Goal: Task Accomplishment & Management: Use online tool/utility

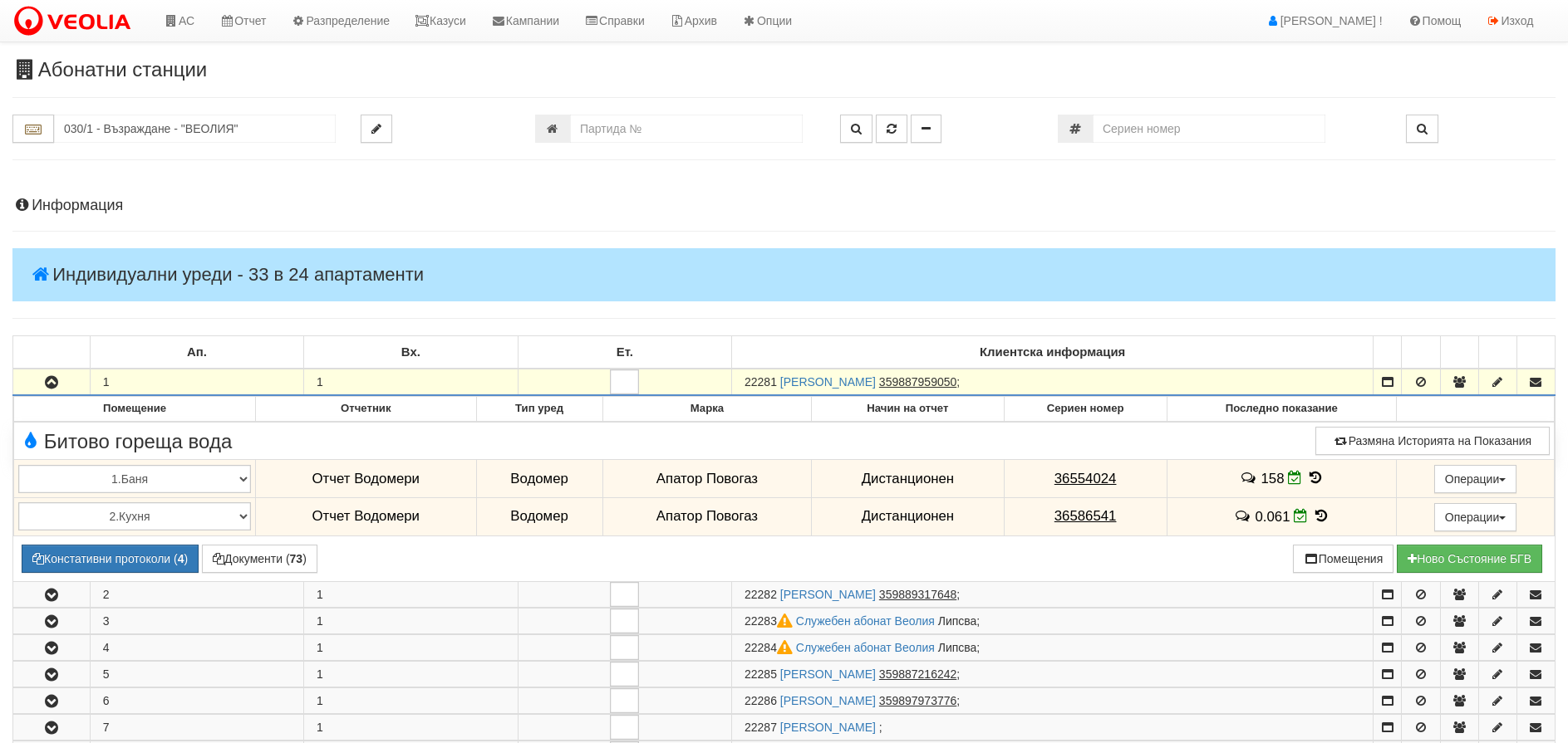
scroll to position [581, 0]
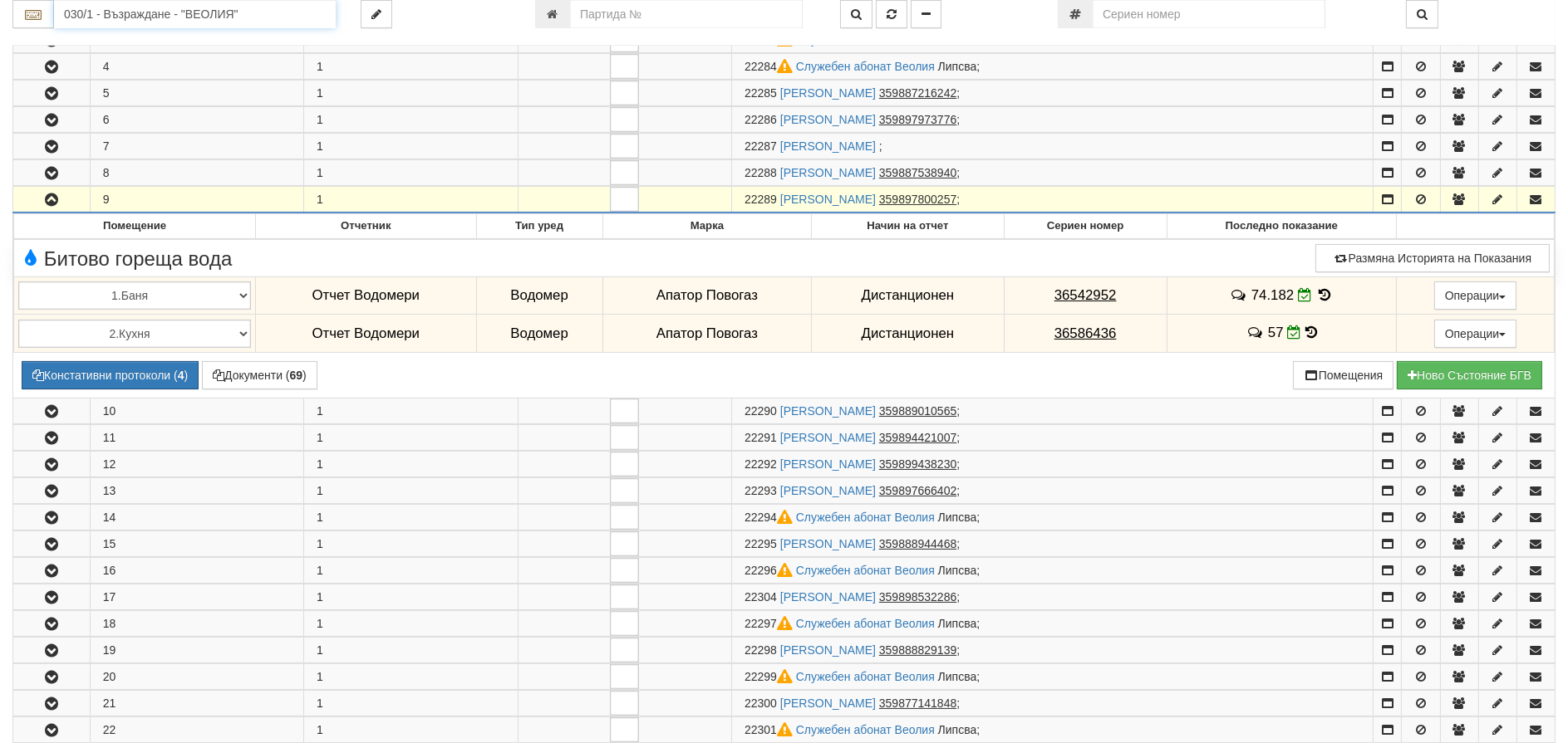
click at [139, 11] on input "030/1 - Възраждане - "ВЕОЛИЯ"" at bounding box center [194, 14] width 282 height 28
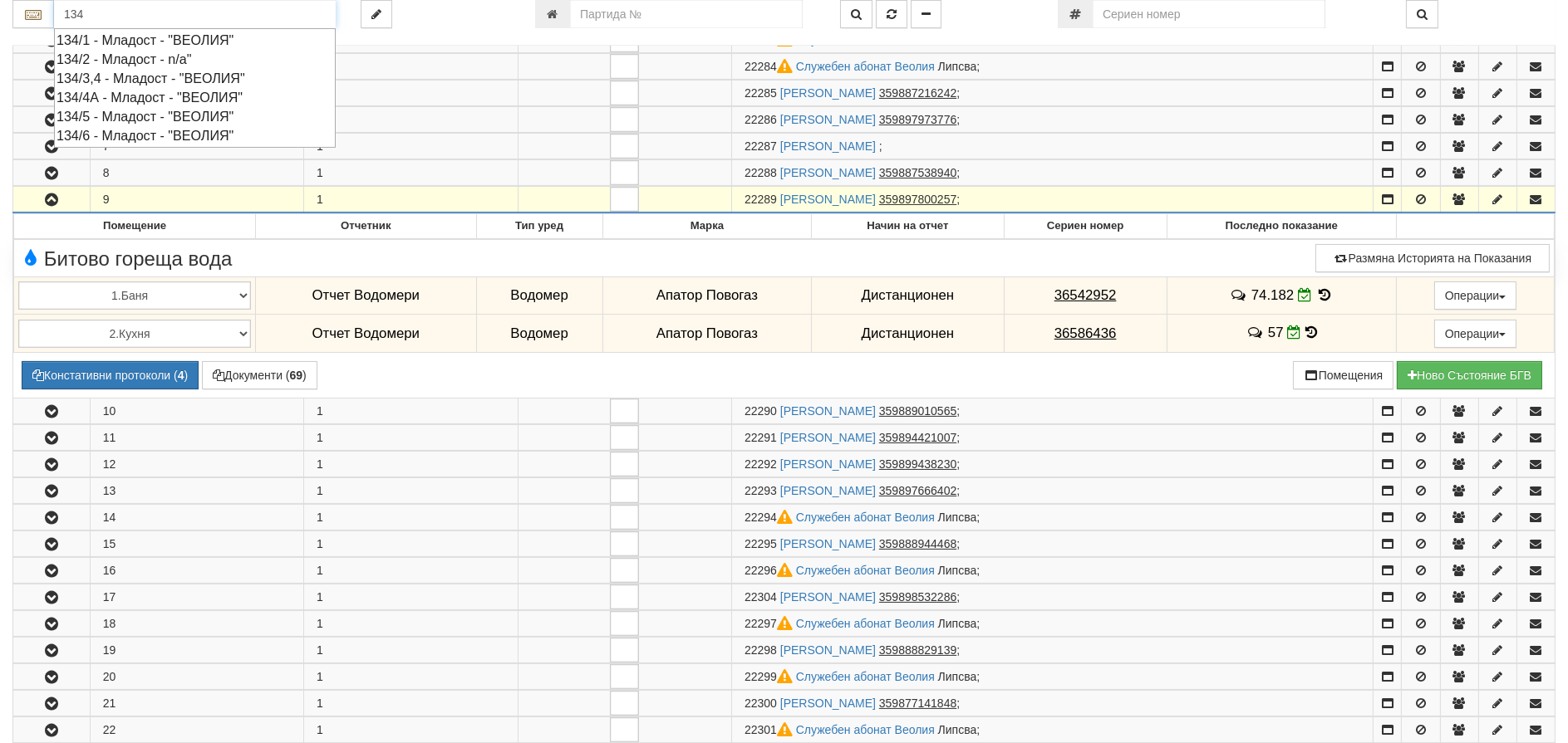
click at [109, 95] on div "134/4А - Младост - "ВЕОЛИЯ"" at bounding box center [194, 98] width 277 height 19
type input "134/4А - Младост - "ВЕОЛИЯ""
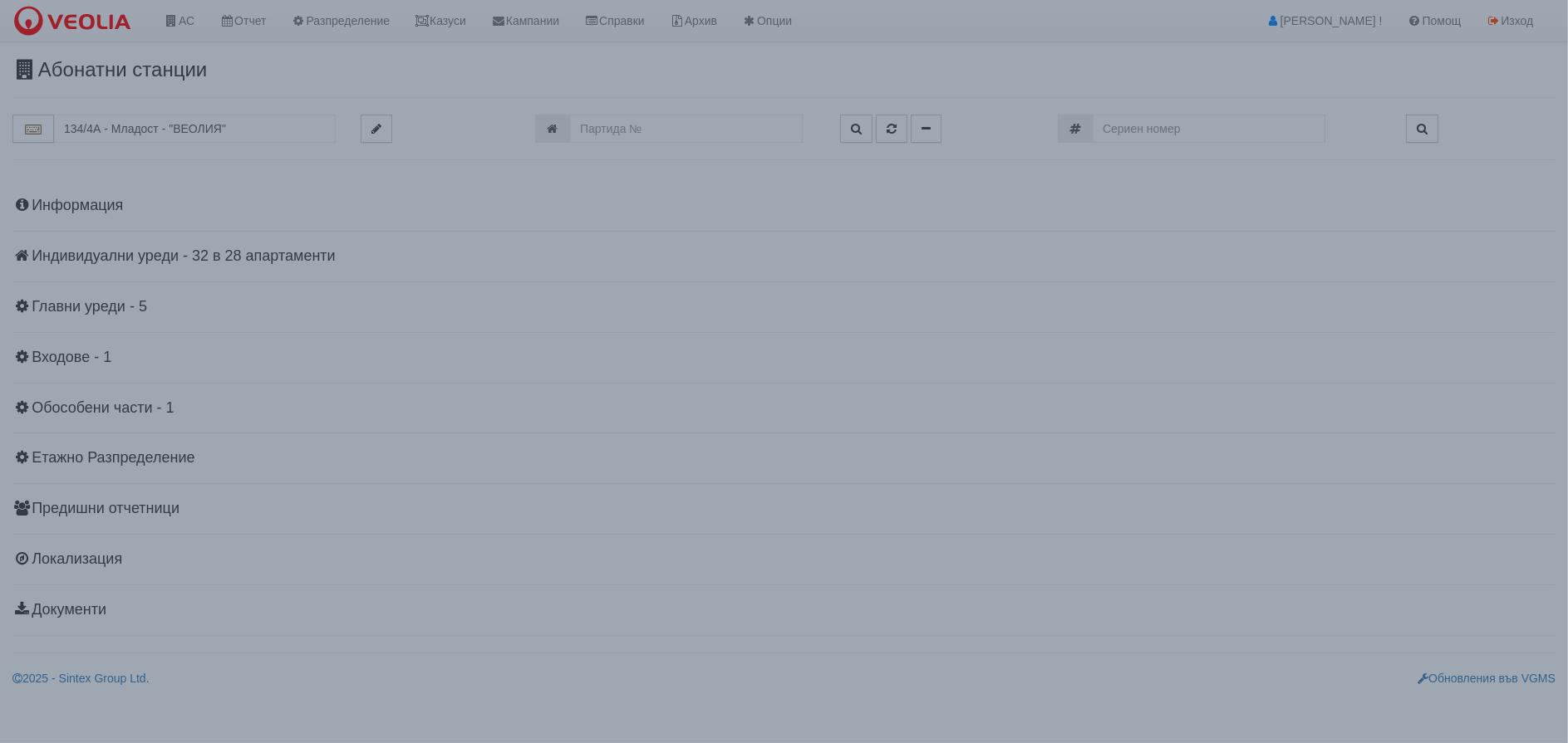
scroll to position [0, 0]
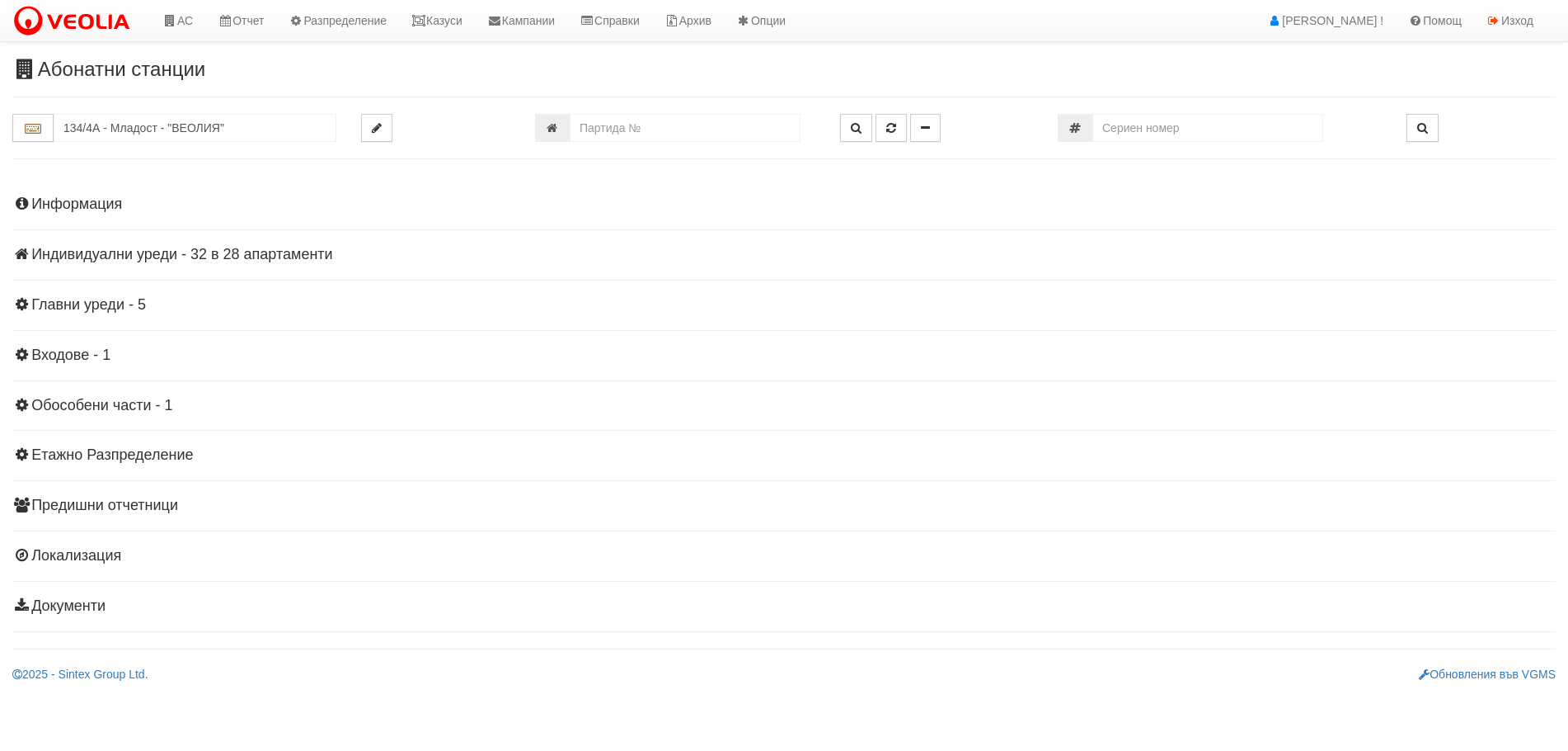
click at [109, 253] on h4 "Индивидуални уреди - 32 в 28 апартаменти" at bounding box center [784, 254] width 1543 height 17
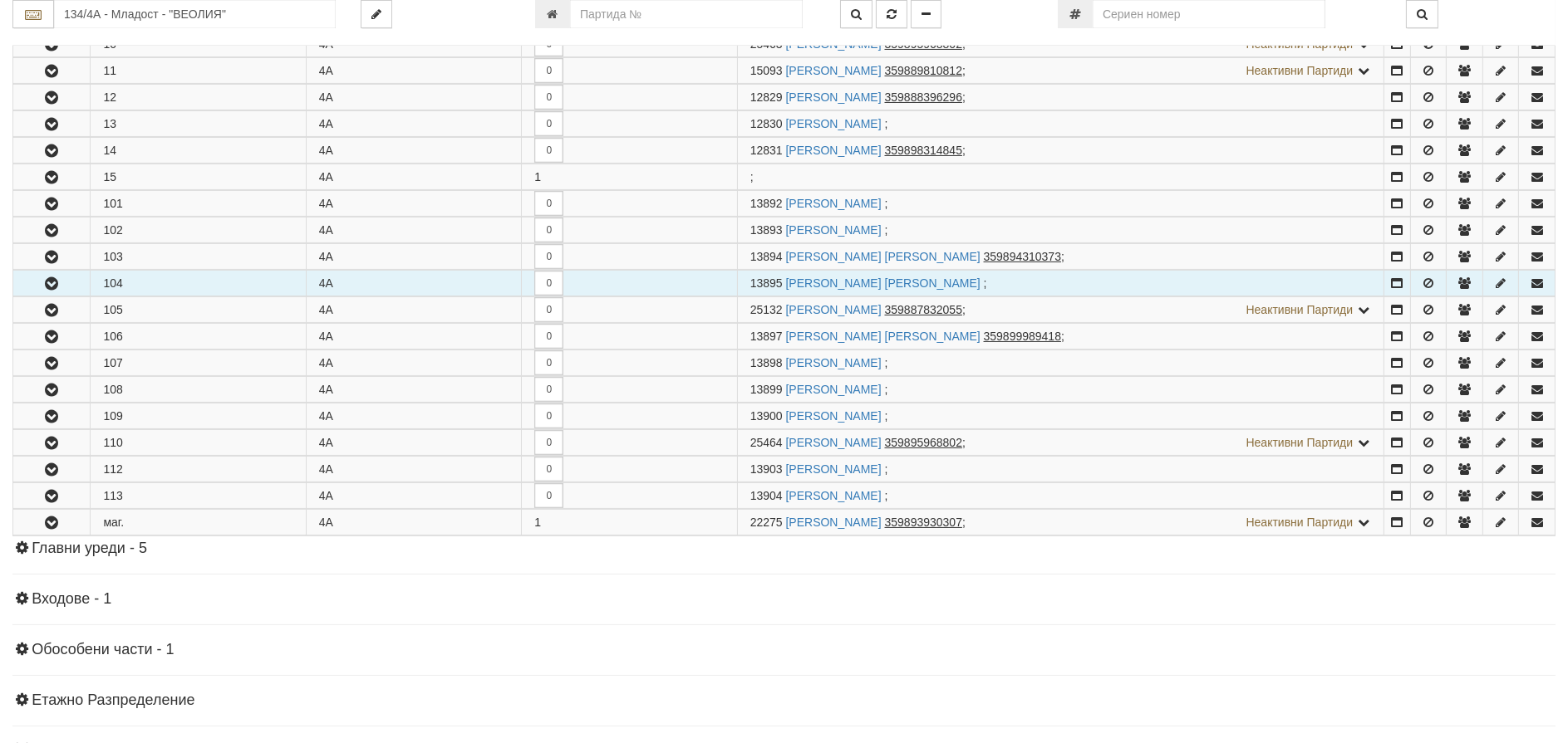
scroll to position [581, 0]
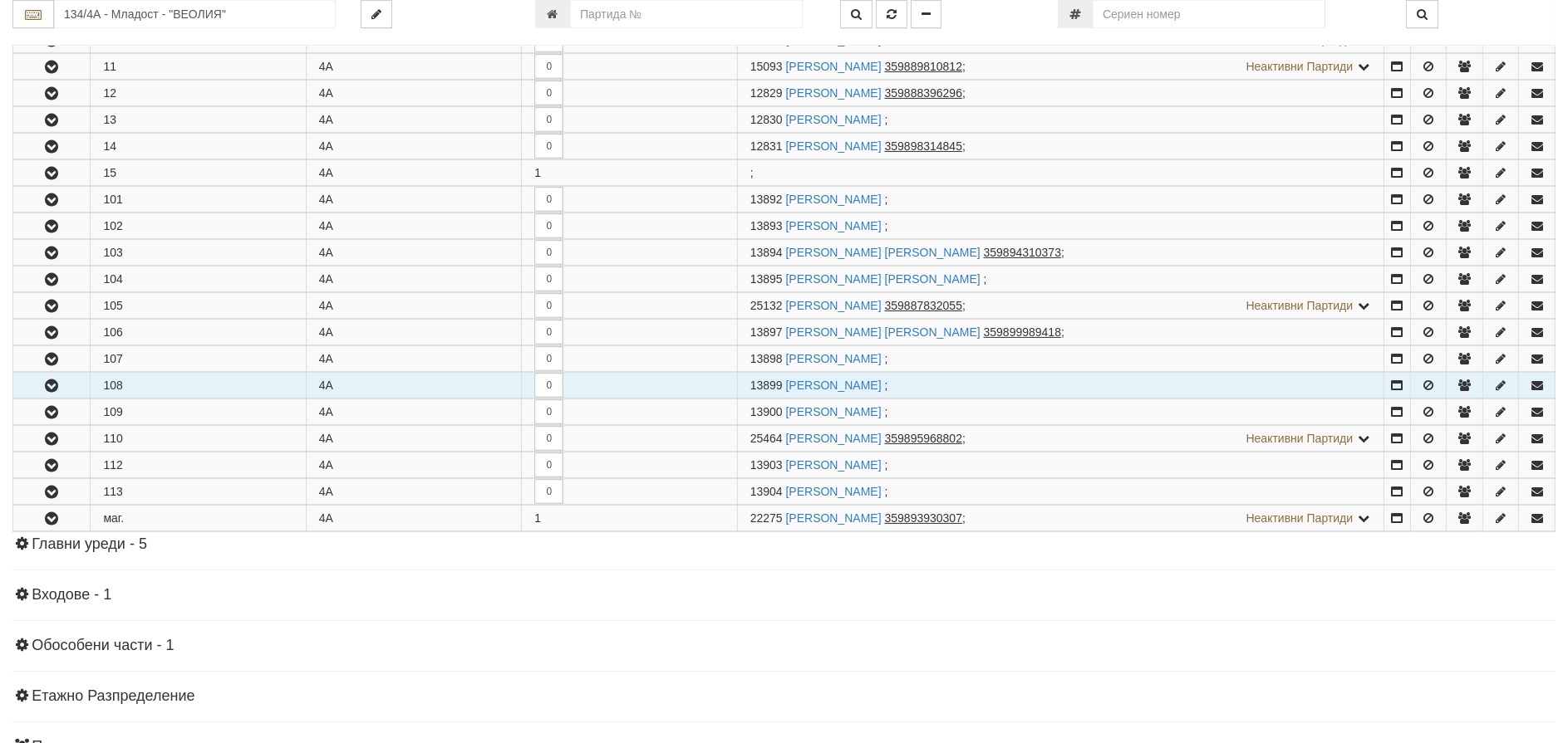
click at [44, 385] on icon "button" at bounding box center [51, 386] width 20 height 11
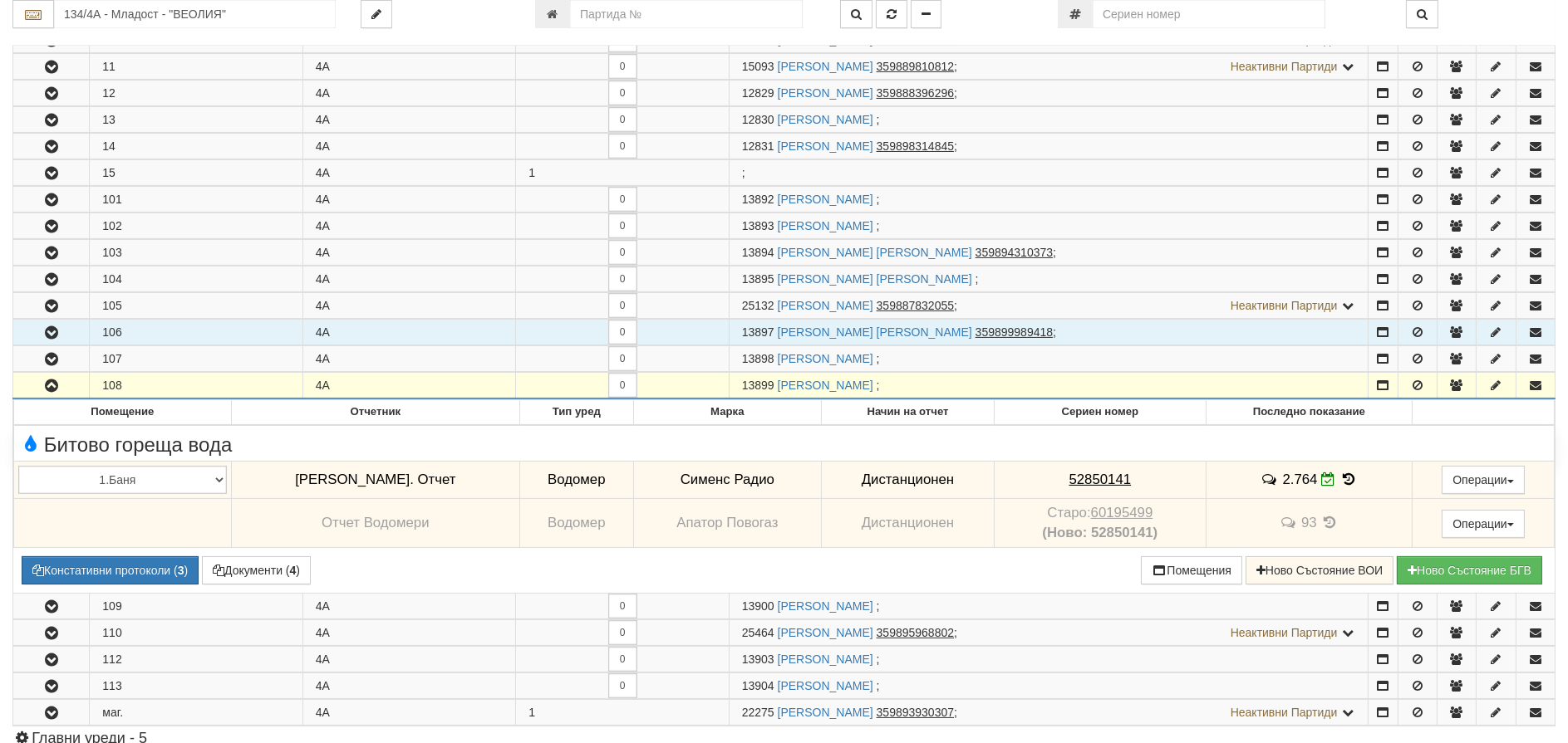
click at [55, 327] on icon "button" at bounding box center [51, 332] width 20 height 11
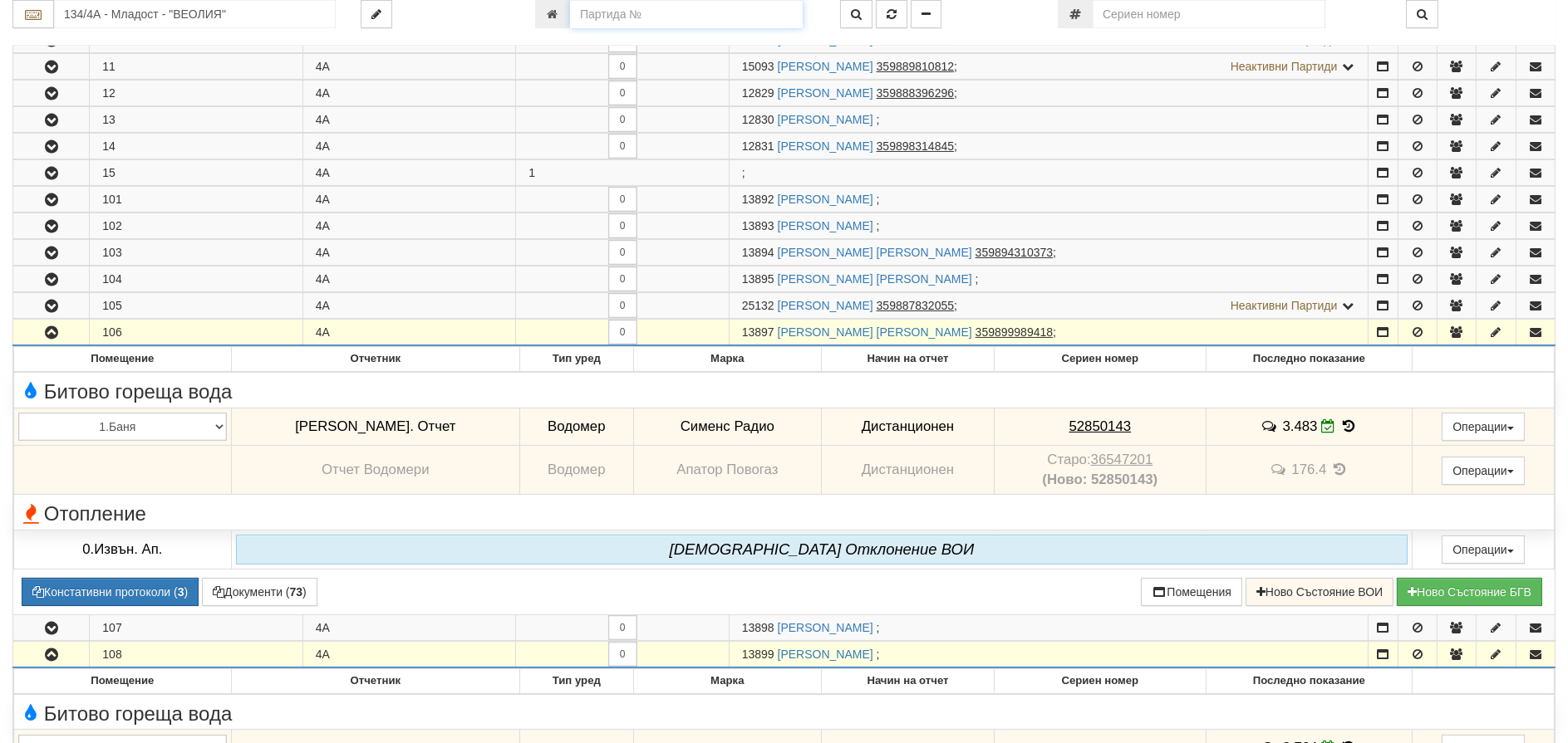
drag, startPoint x: 709, startPoint y: 14, endPoint x: 568, endPoint y: 2, distance: 141.5
click at [570, 2] on input "number" at bounding box center [686, 14] width 232 height 28
type input "12810"
type input "133/3А - "[PERSON_NAME] [GEOGRAPHIC_DATA] " ЕАД"
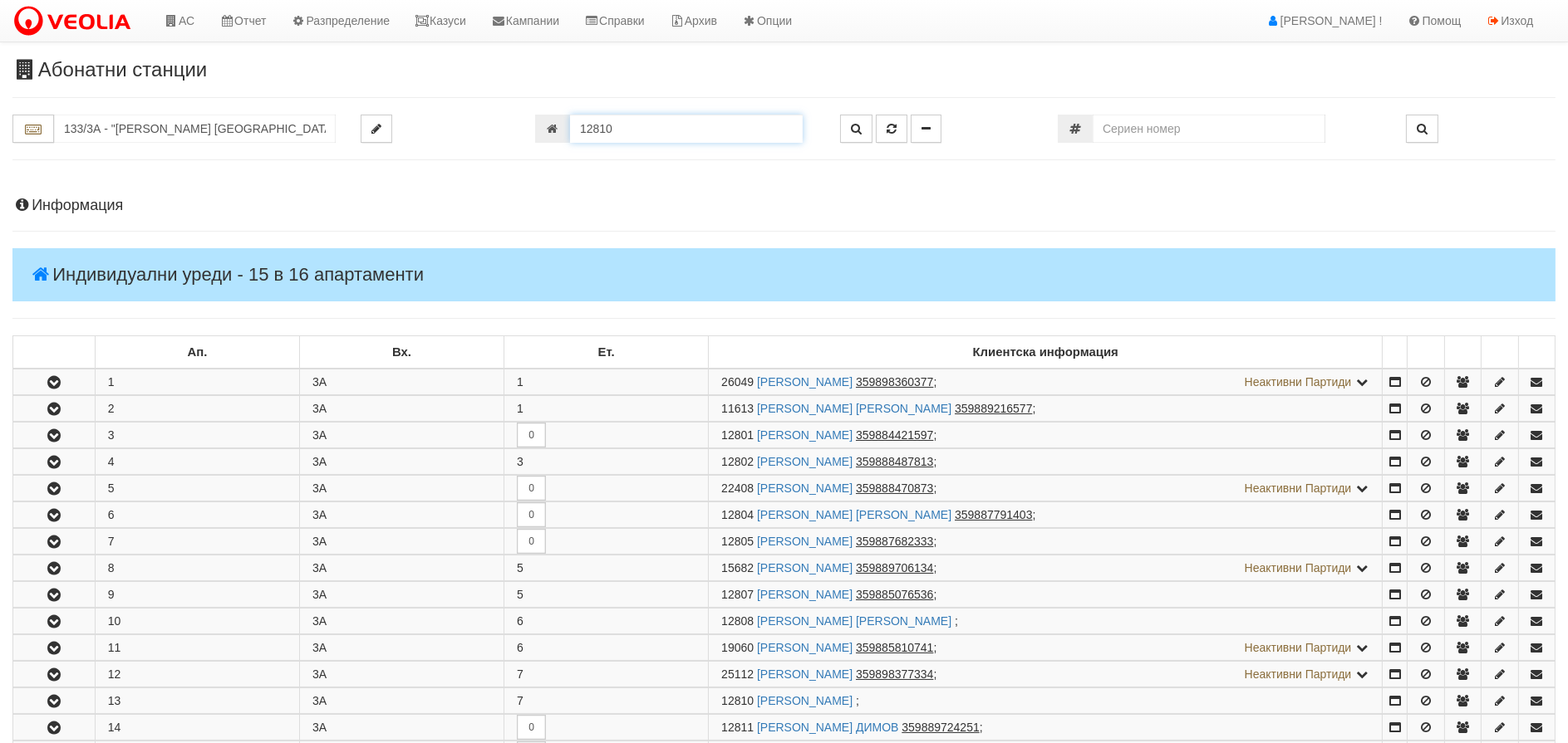
scroll to position [454, 0]
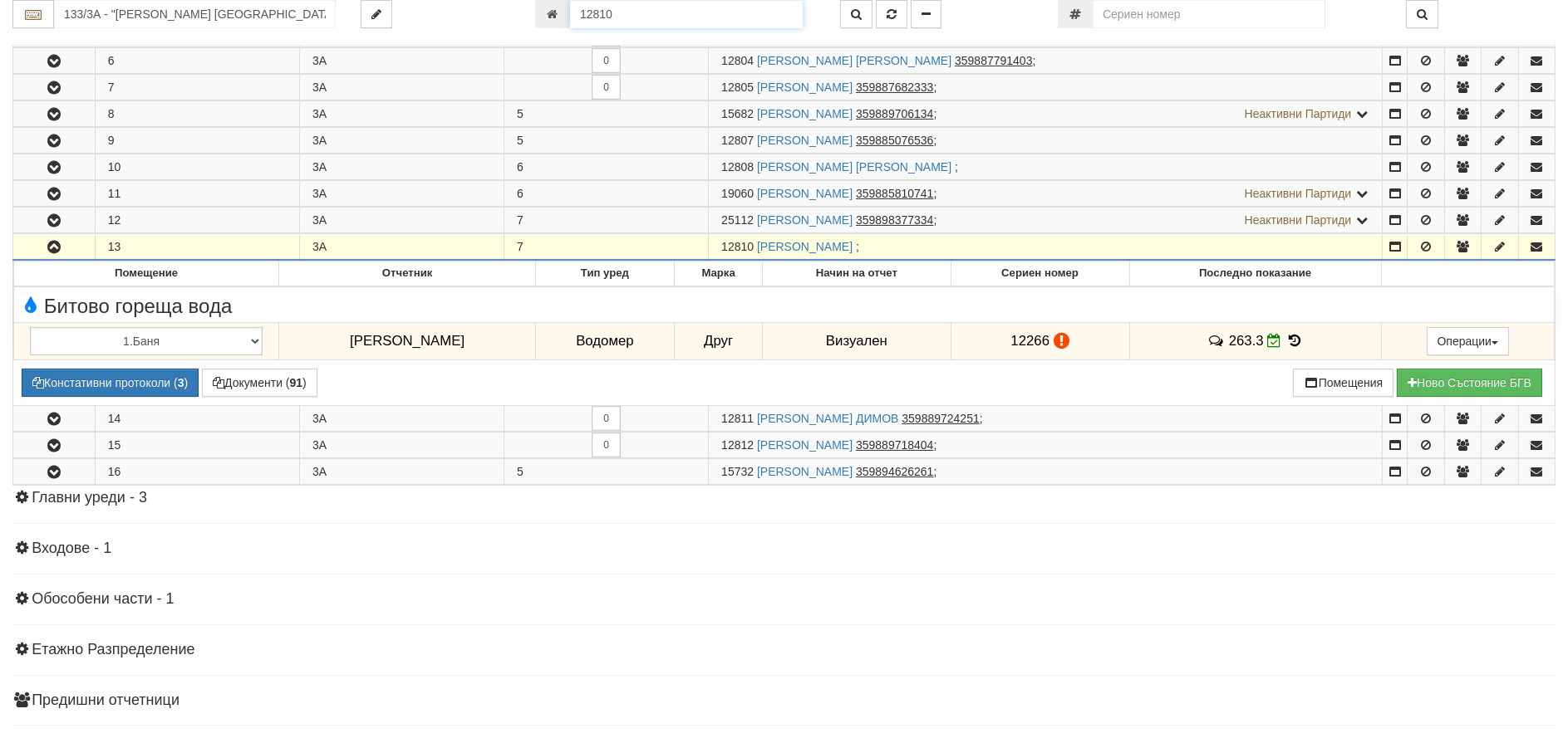
click at [662, 14] on input "12810" at bounding box center [686, 14] width 232 height 28
type input "6151"
type input "132/1 - "[PERSON_NAME] [GEOGRAPHIC_DATA] " ЕАД"
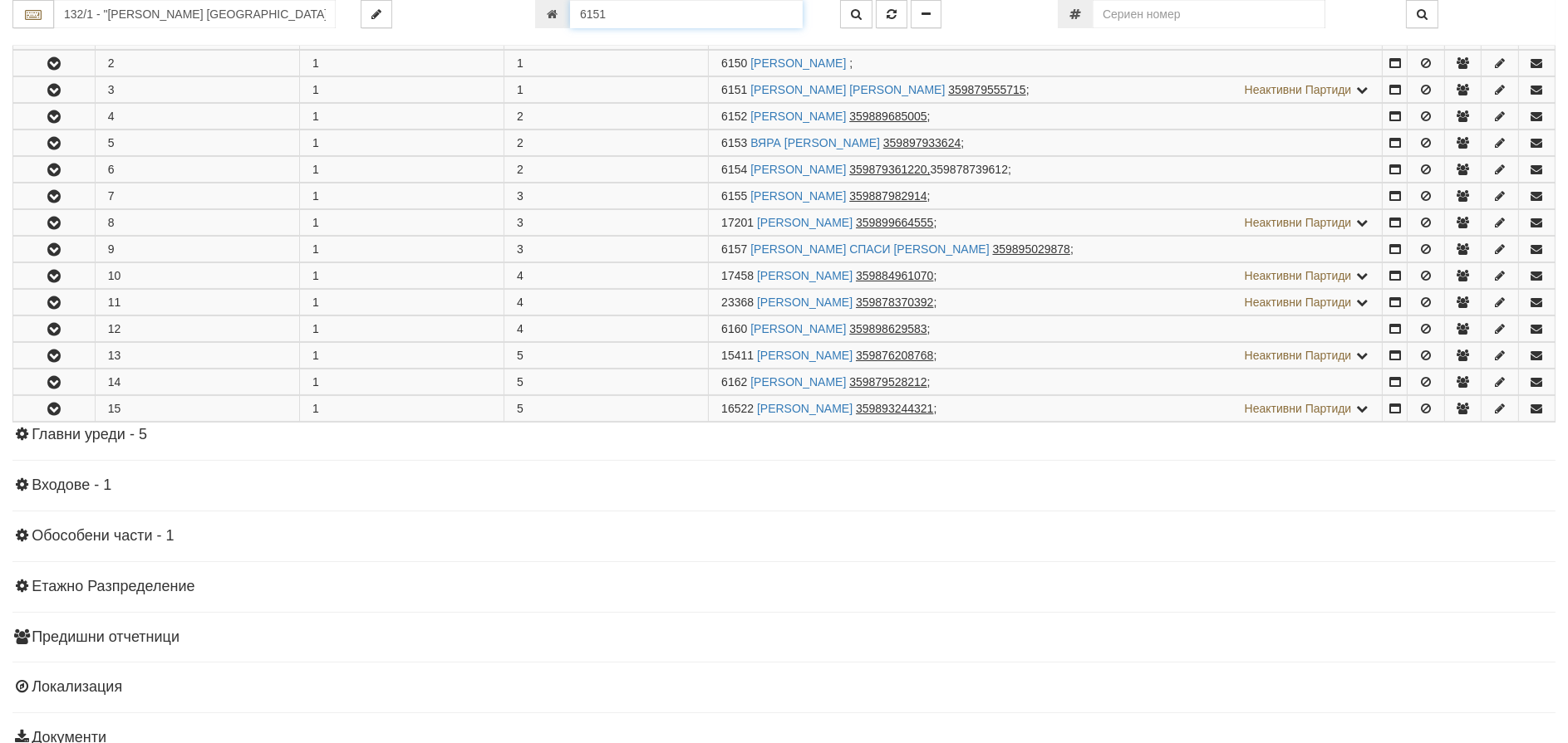
scroll to position [382, 0]
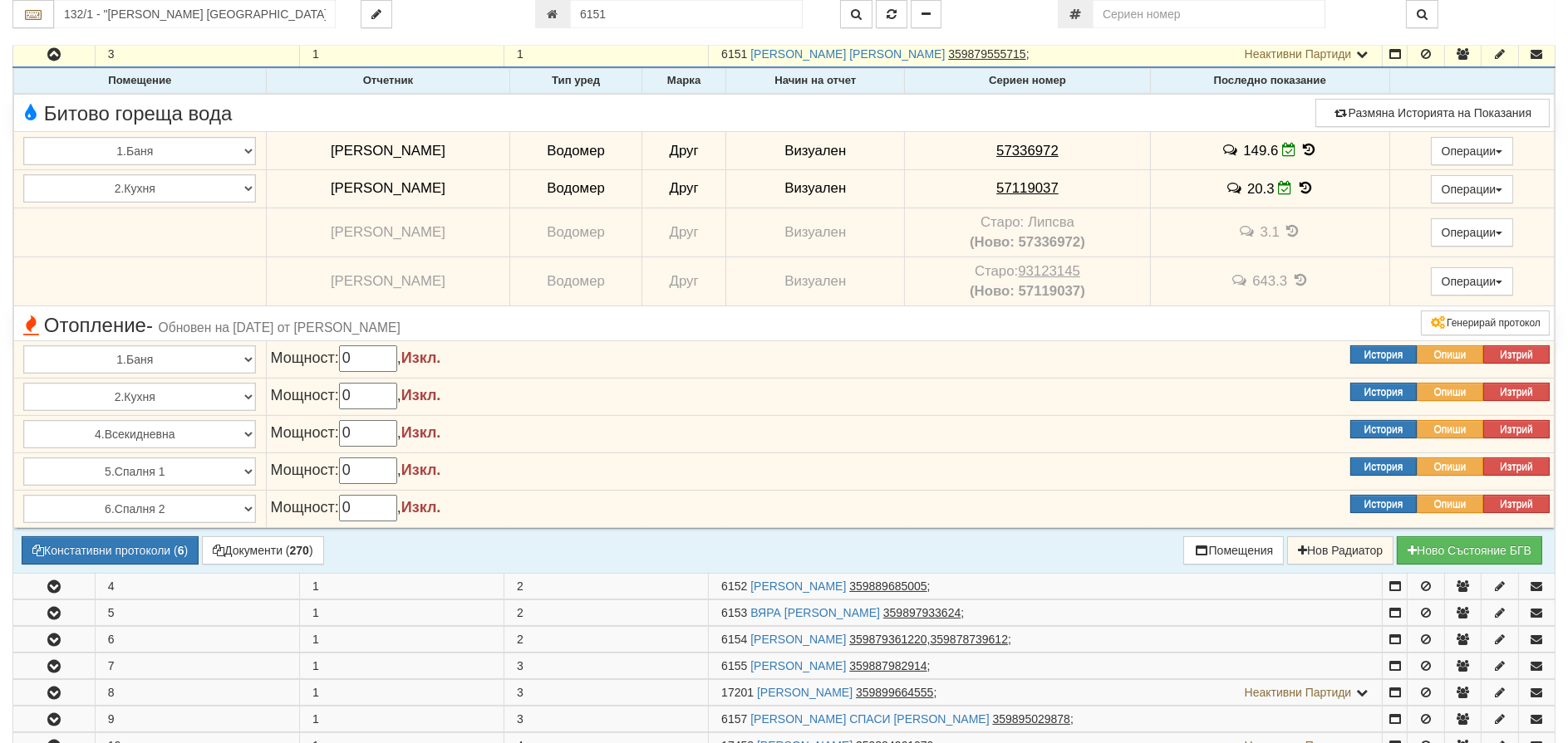
click at [1307, 148] on icon at bounding box center [1309, 150] width 19 height 14
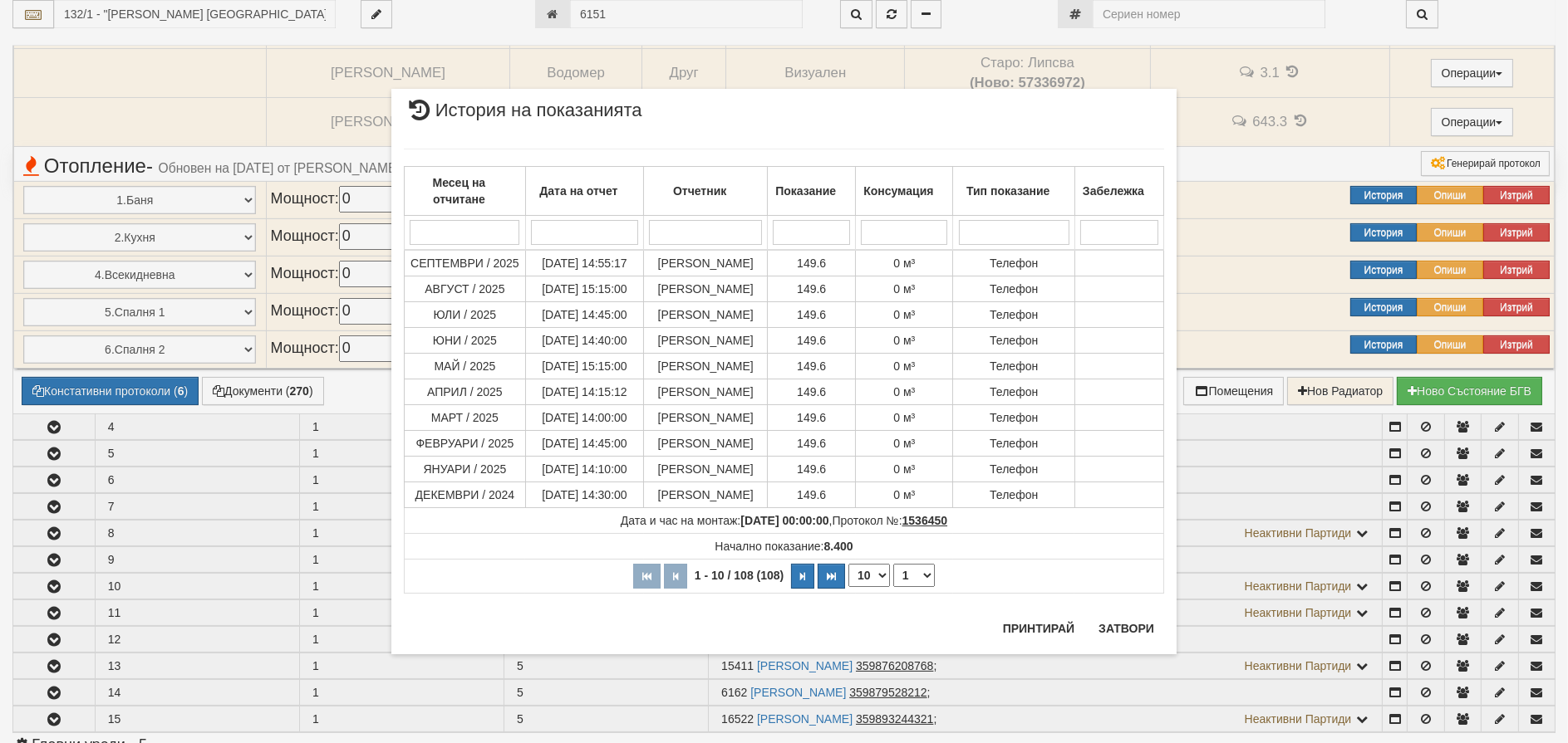
scroll to position [548, 0]
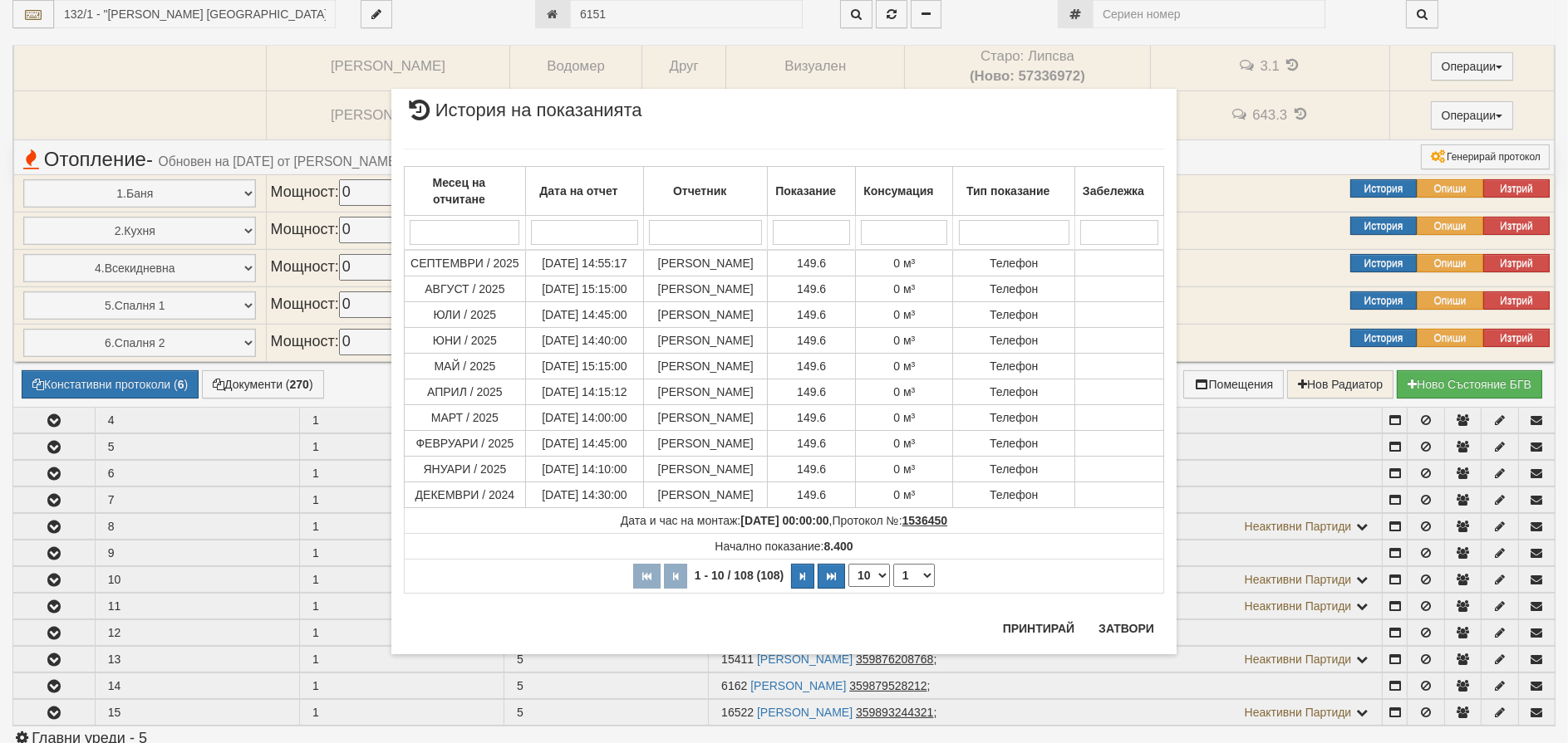
click at [863, 576] on select "10 20 30 40" at bounding box center [869, 575] width 42 height 23
select select "40"
click at [849, 588] on select "10 20 30 40" at bounding box center [869, 575] width 42 height 23
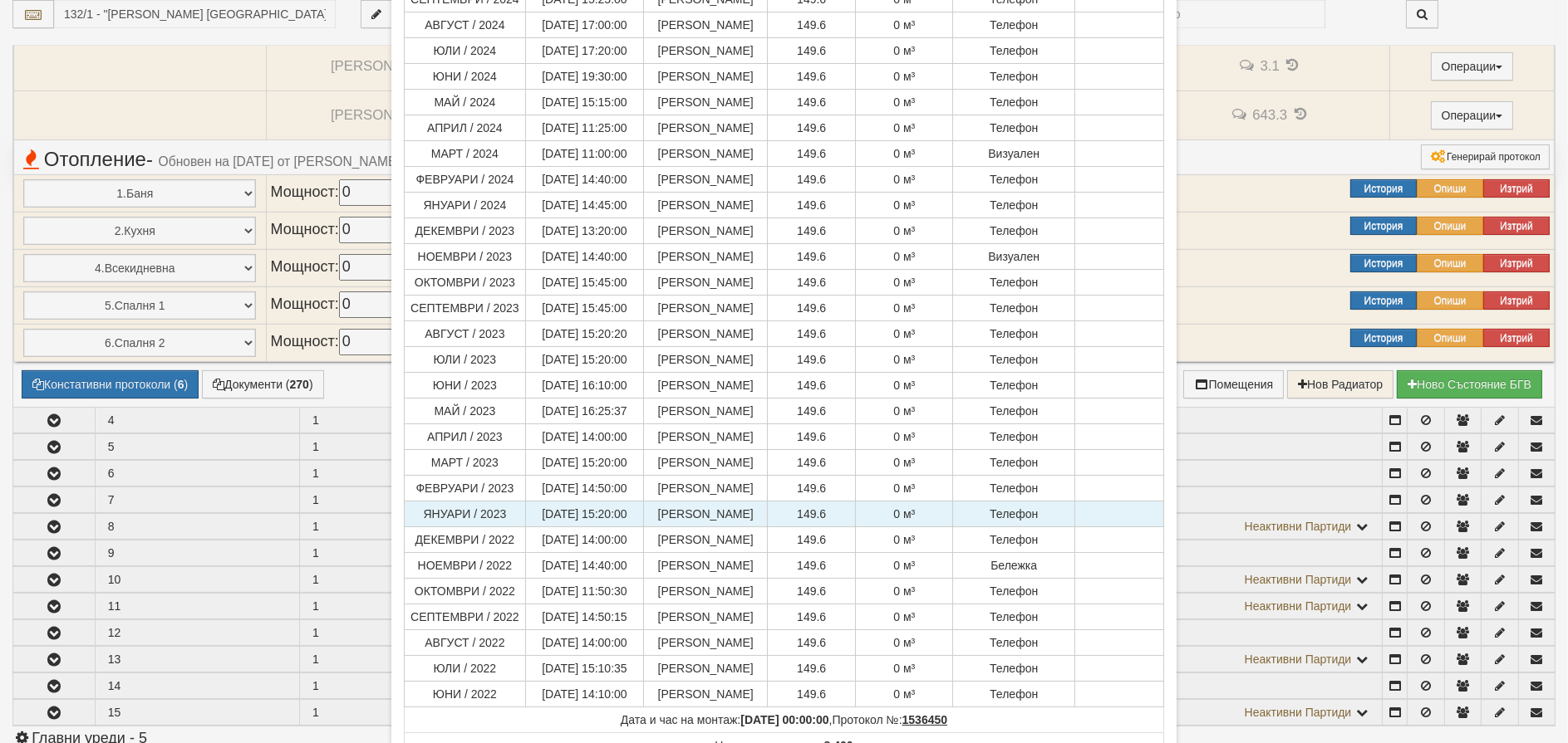
scroll to position [675, 0]
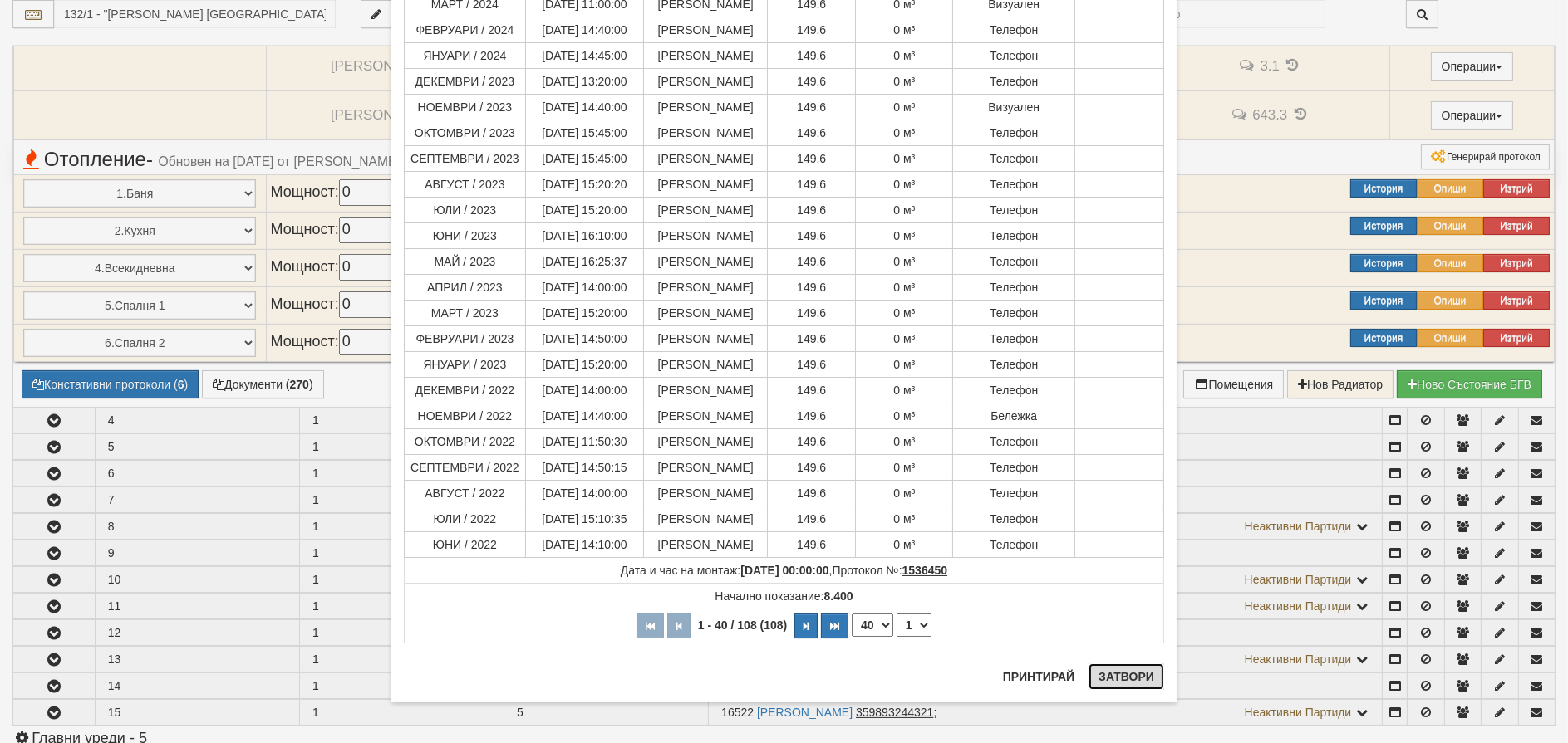
click at [1138, 669] on button "Затвори" at bounding box center [1127, 677] width 76 height 27
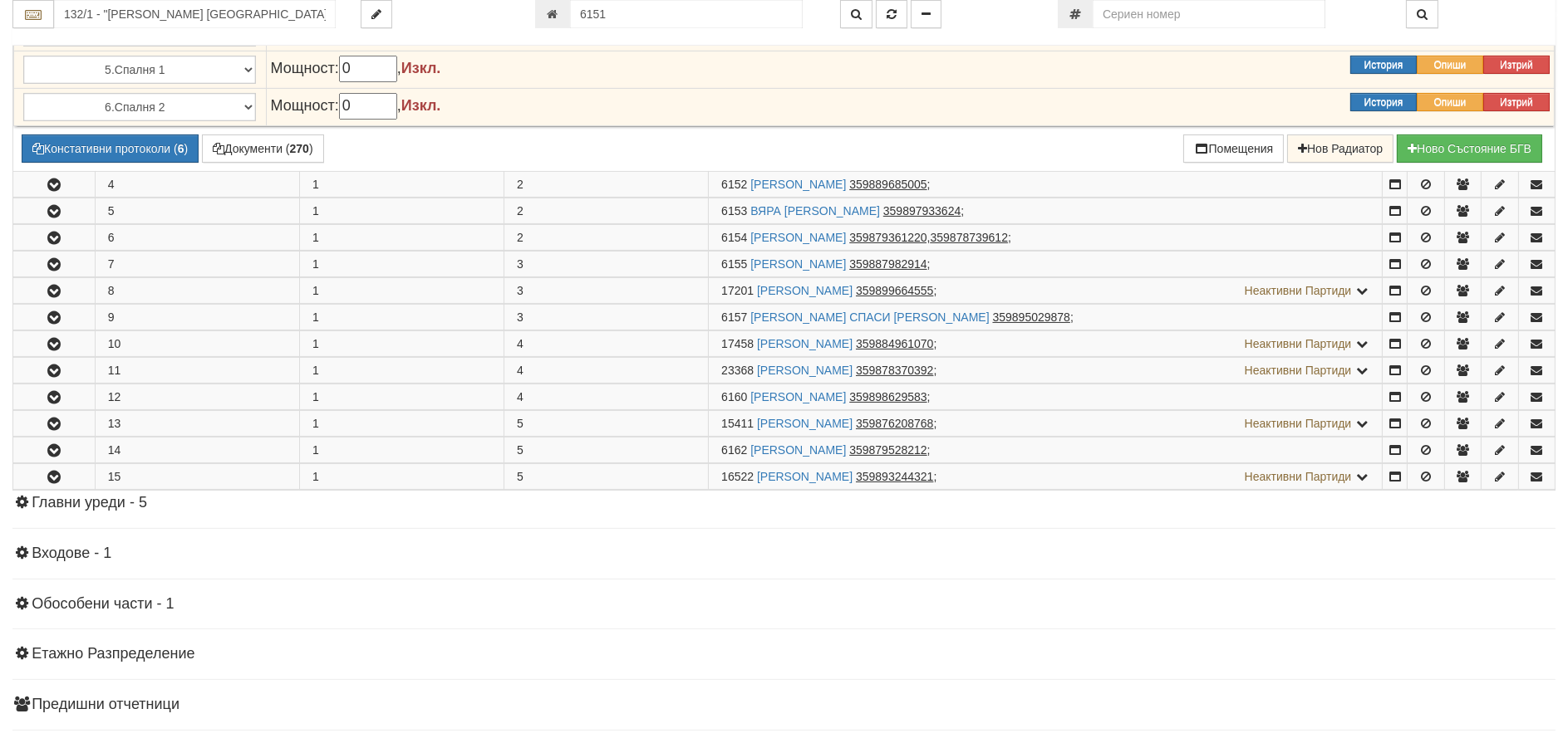
scroll to position [797, 0]
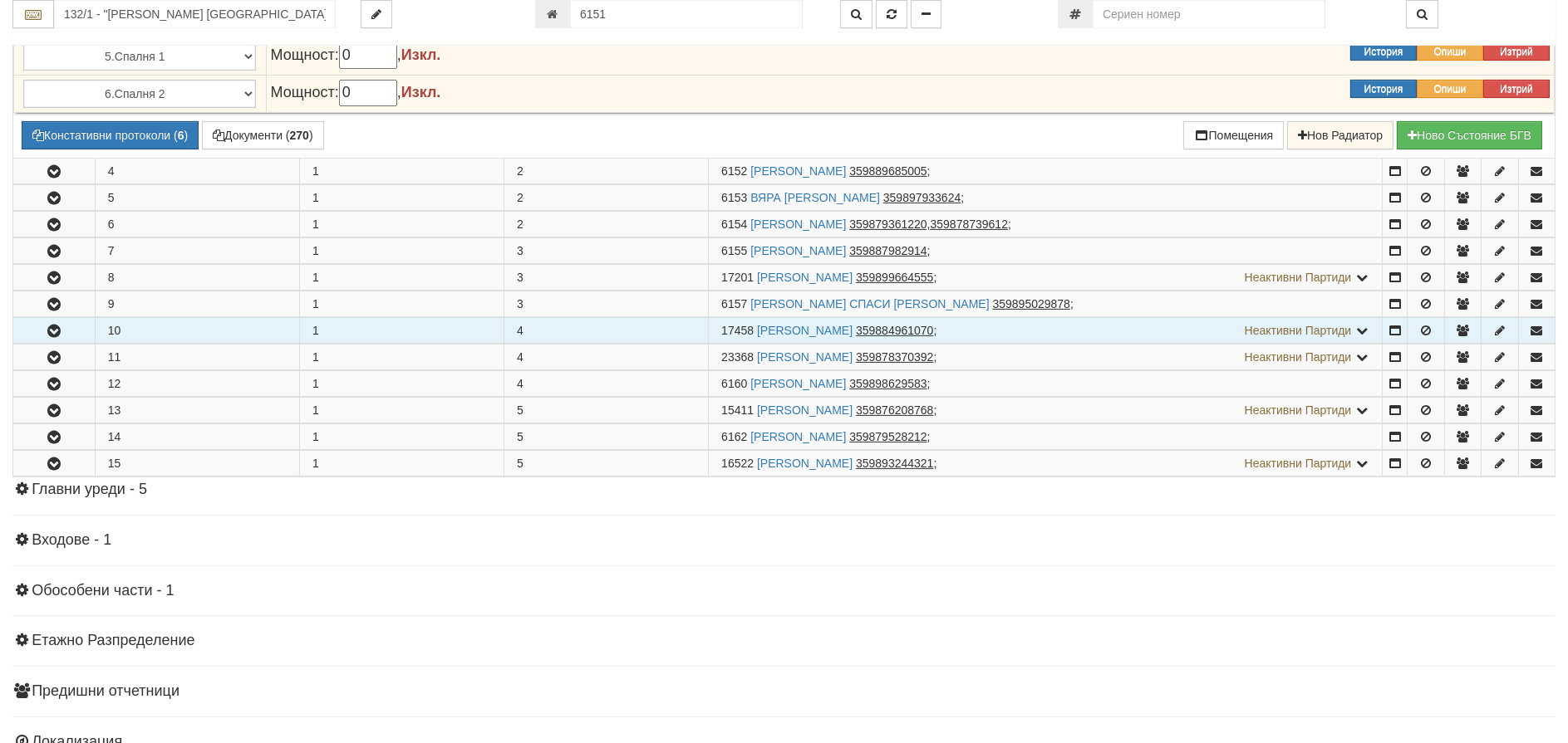
click at [52, 330] on icon "button" at bounding box center [54, 331] width 20 height 11
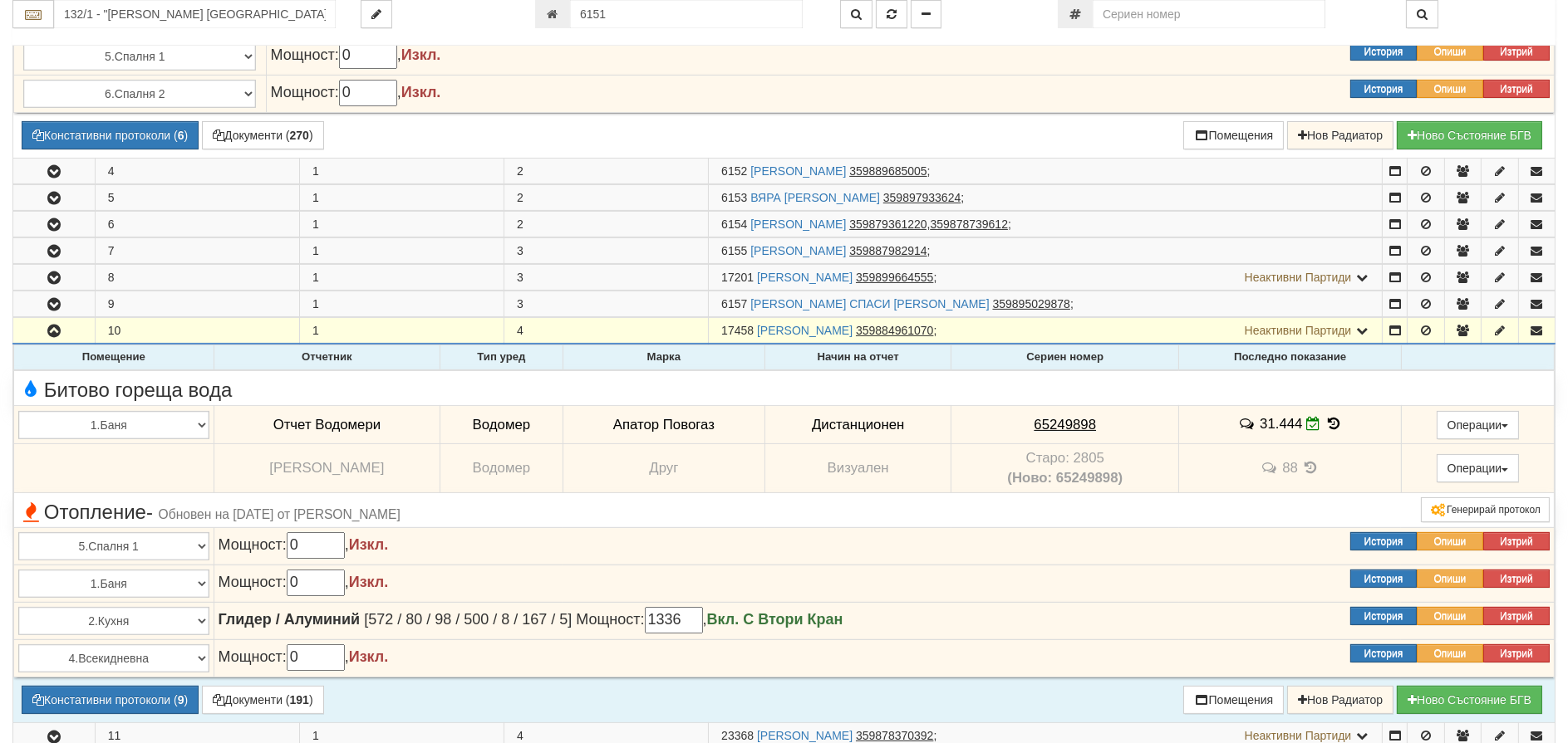
click at [1329, 421] on icon at bounding box center [1334, 424] width 19 height 14
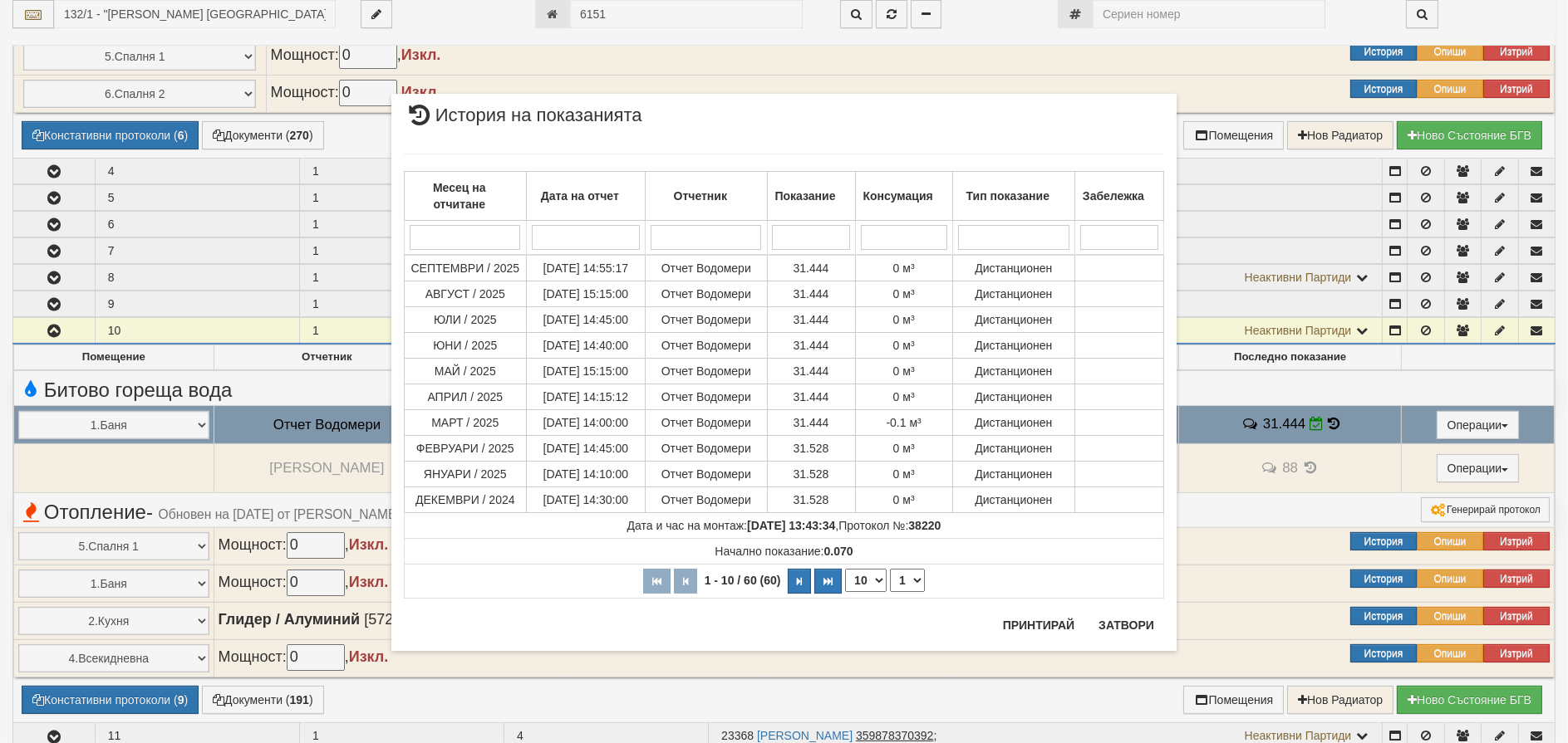
click at [866, 584] on select "10 20 30 40" at bounding box center [865, 580] width 42 height 23
click at [1105, 624] on button "Затвори" at bounding box center [1127, 625] width 76 height 27
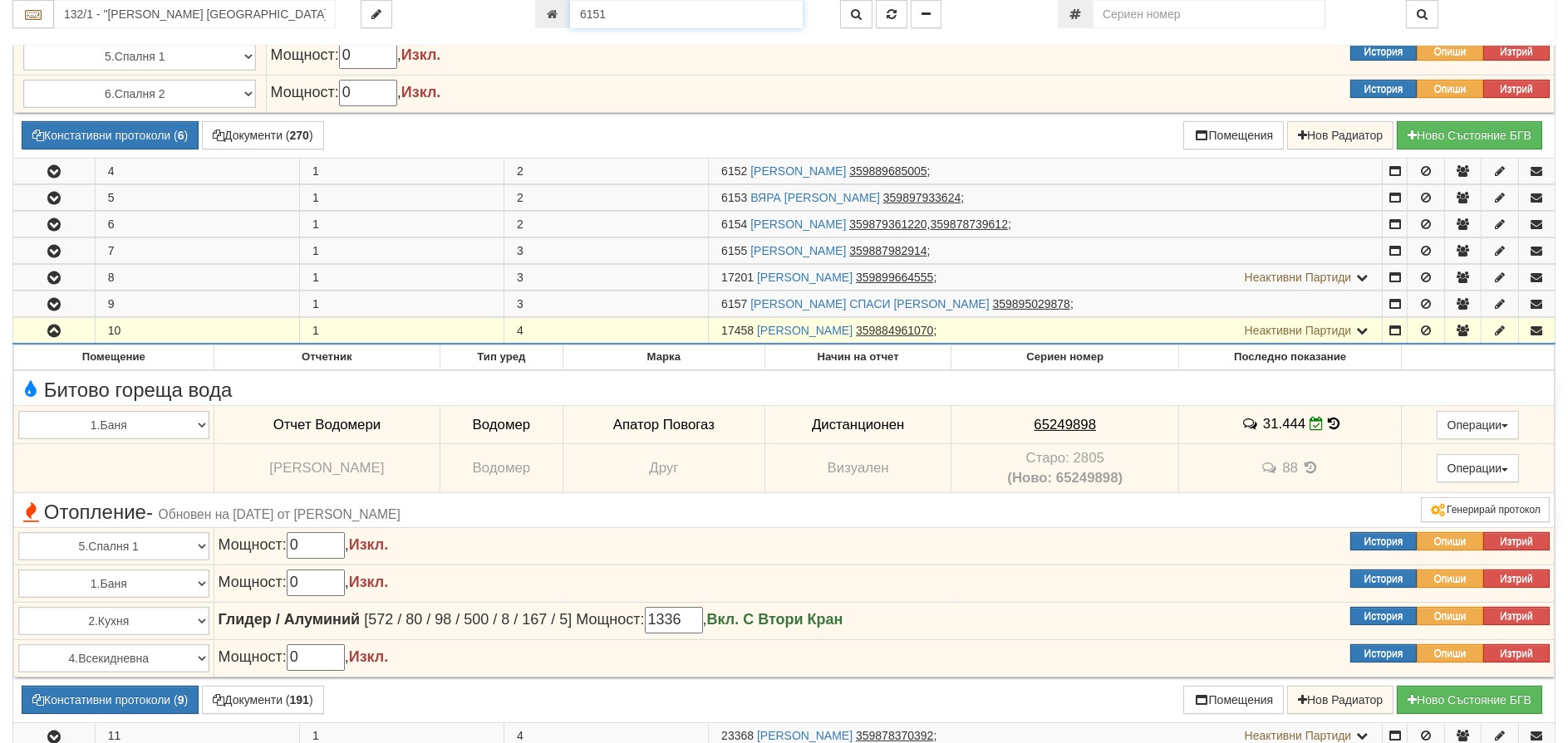
click at [696, 21] on input "6151" at bounding box center [686, 14] width 232 height 28
type input "23914"
type input "129/1 - "[PERSON_NAME] [GEOGRAPHIC_DATA] " ЕАД"
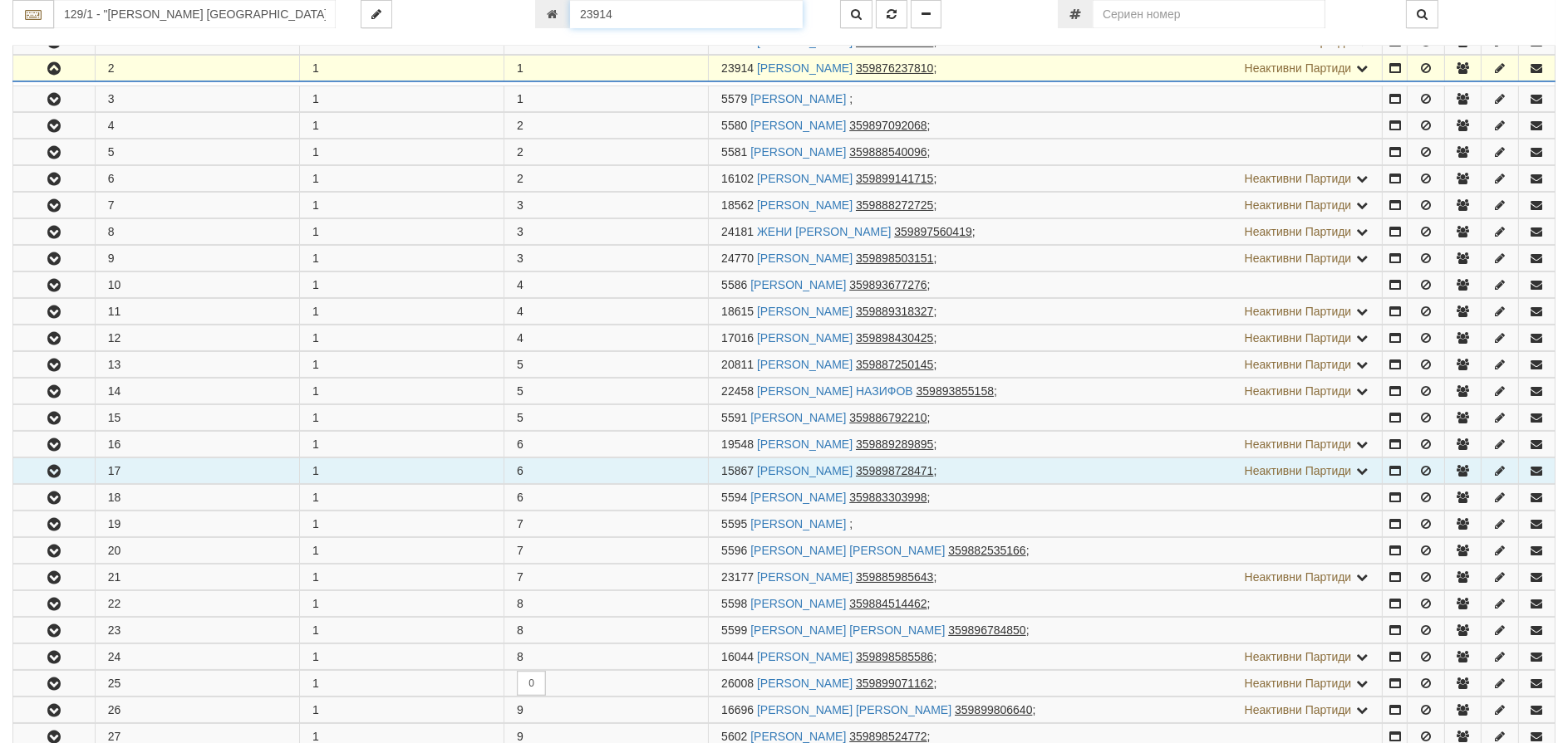
scroll to position [354, 0]
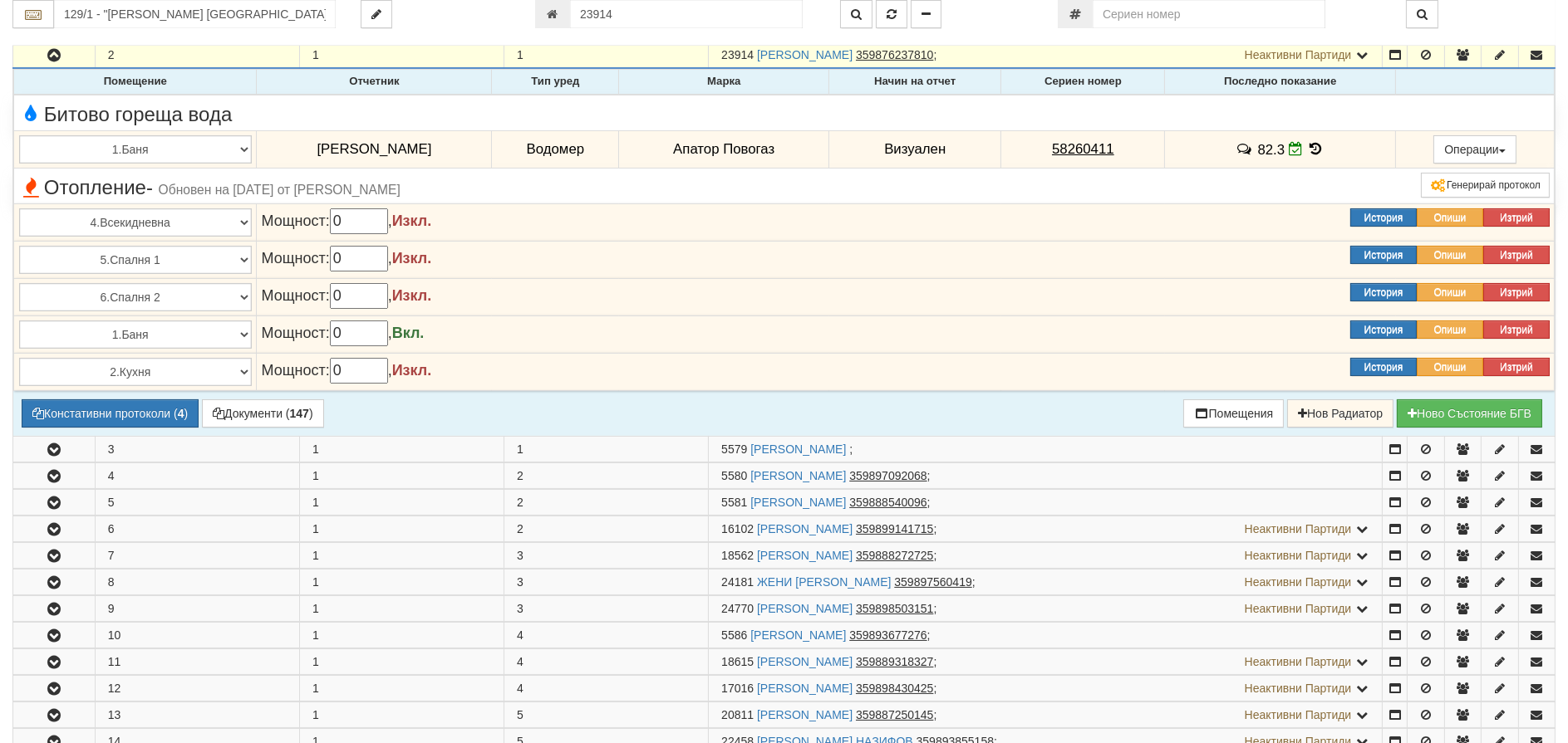
click at [1325, 147] on icon at bounding box center [1316, 149] width 19 height 14
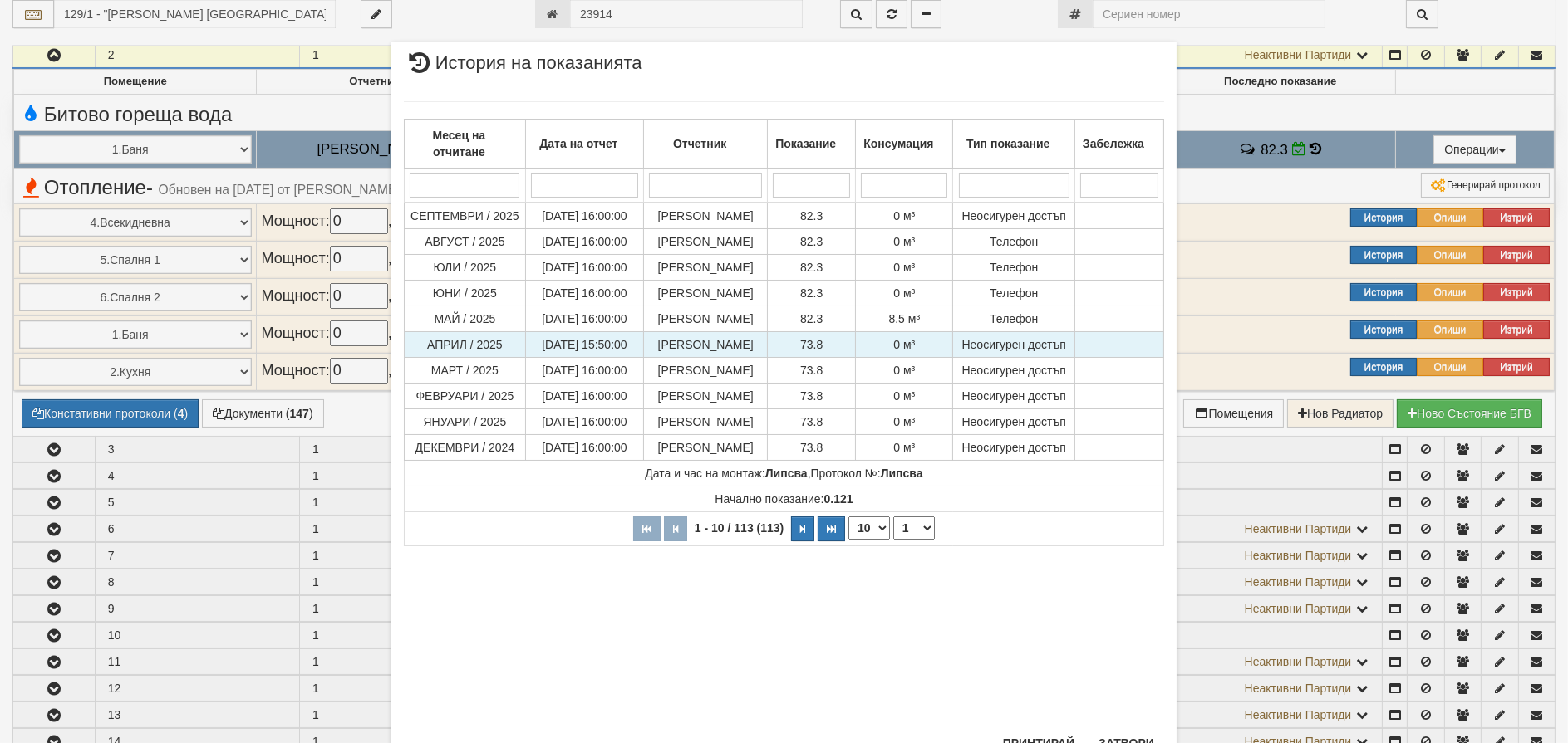
scroll to position [67, 0]
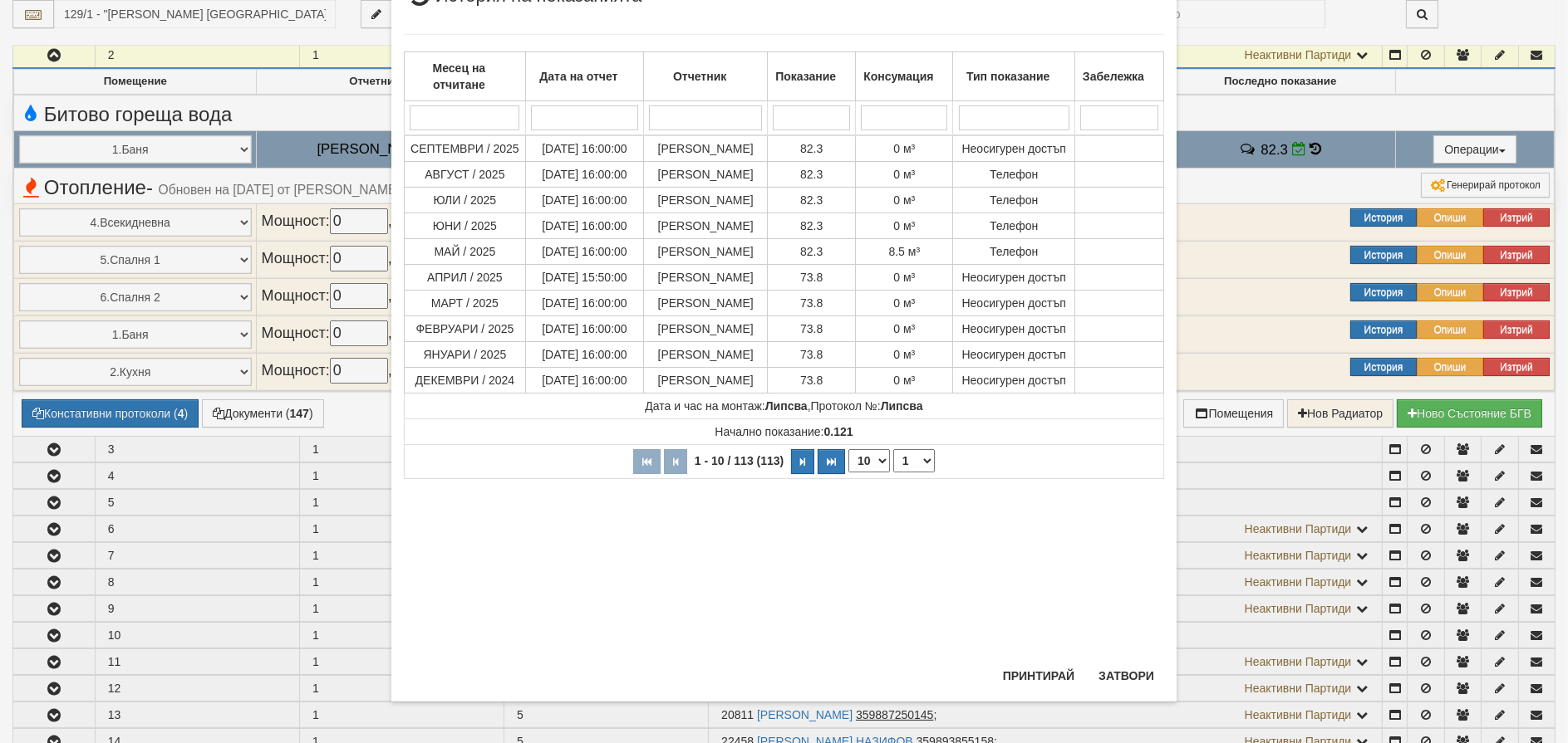
click at [864, 473] on select "10 20 30 40" at bounding box center [869, 461] width 42 height 23
select select "40"
click at [849, 473] on select "10 20 30 40" at bounding box center [869, 461] width 42 height 23
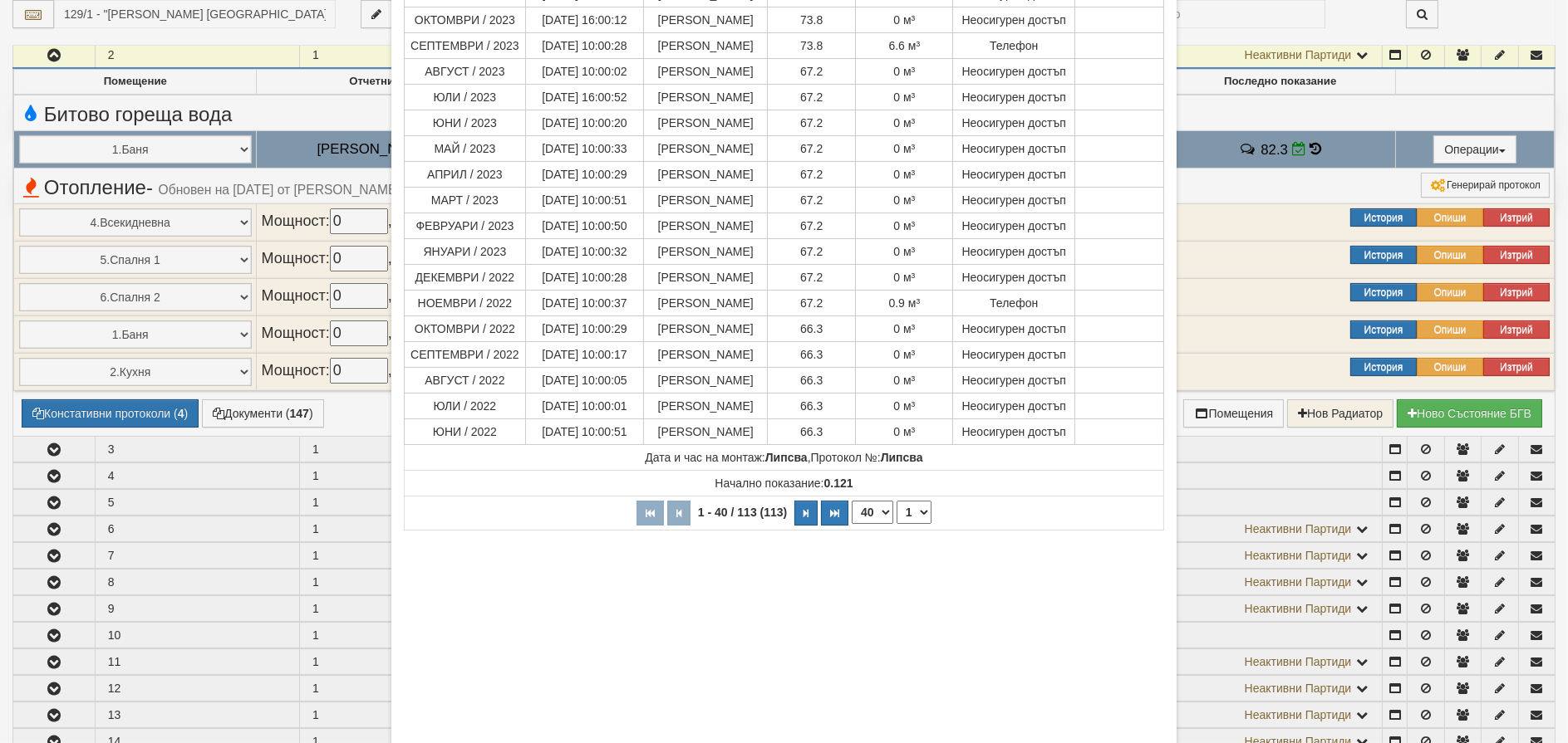
scroll to position [958, 0]
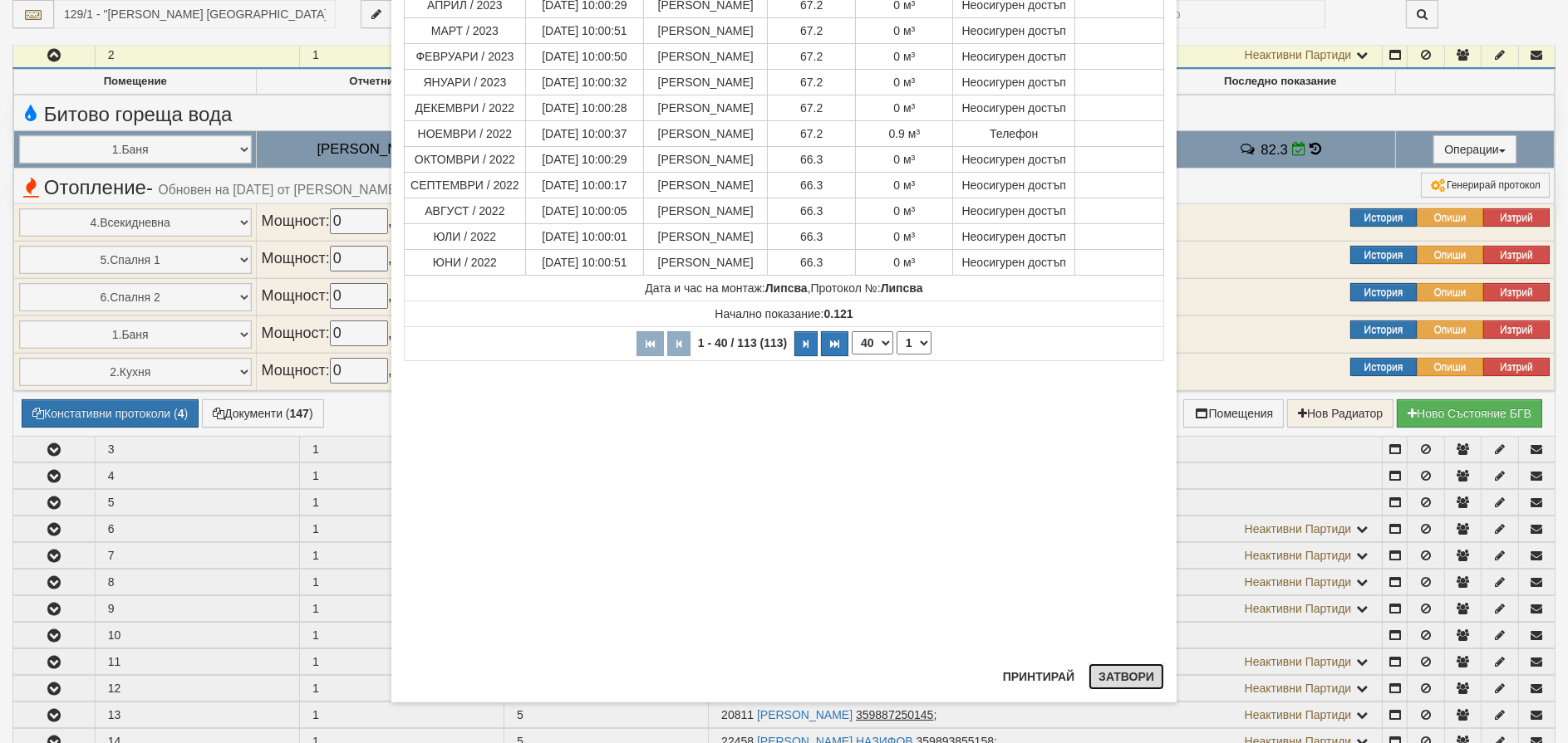
click at [1136, 665] on button "Затвори" at bounding box center [1127, 677] width 76 height 27
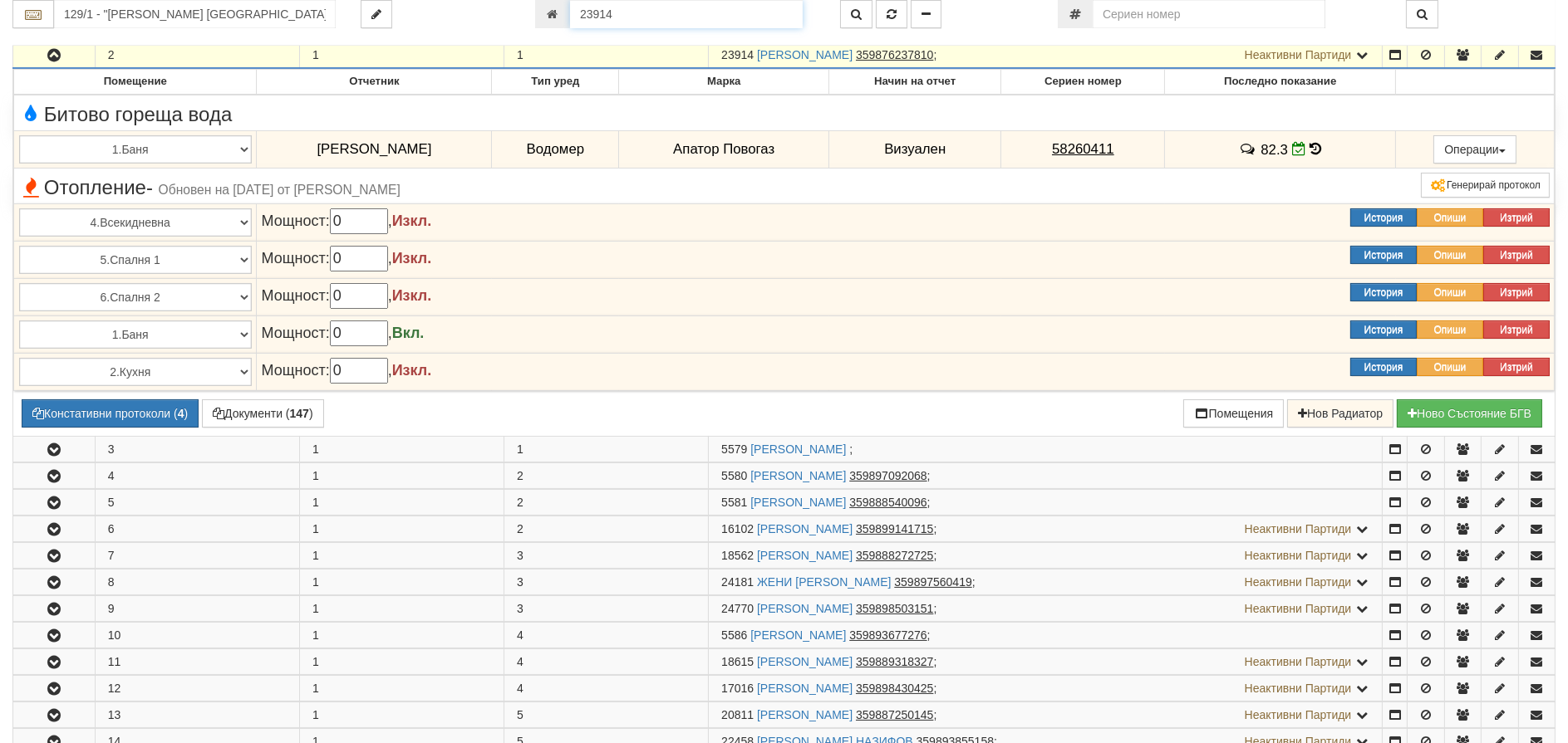
scroll to position [340, 0]
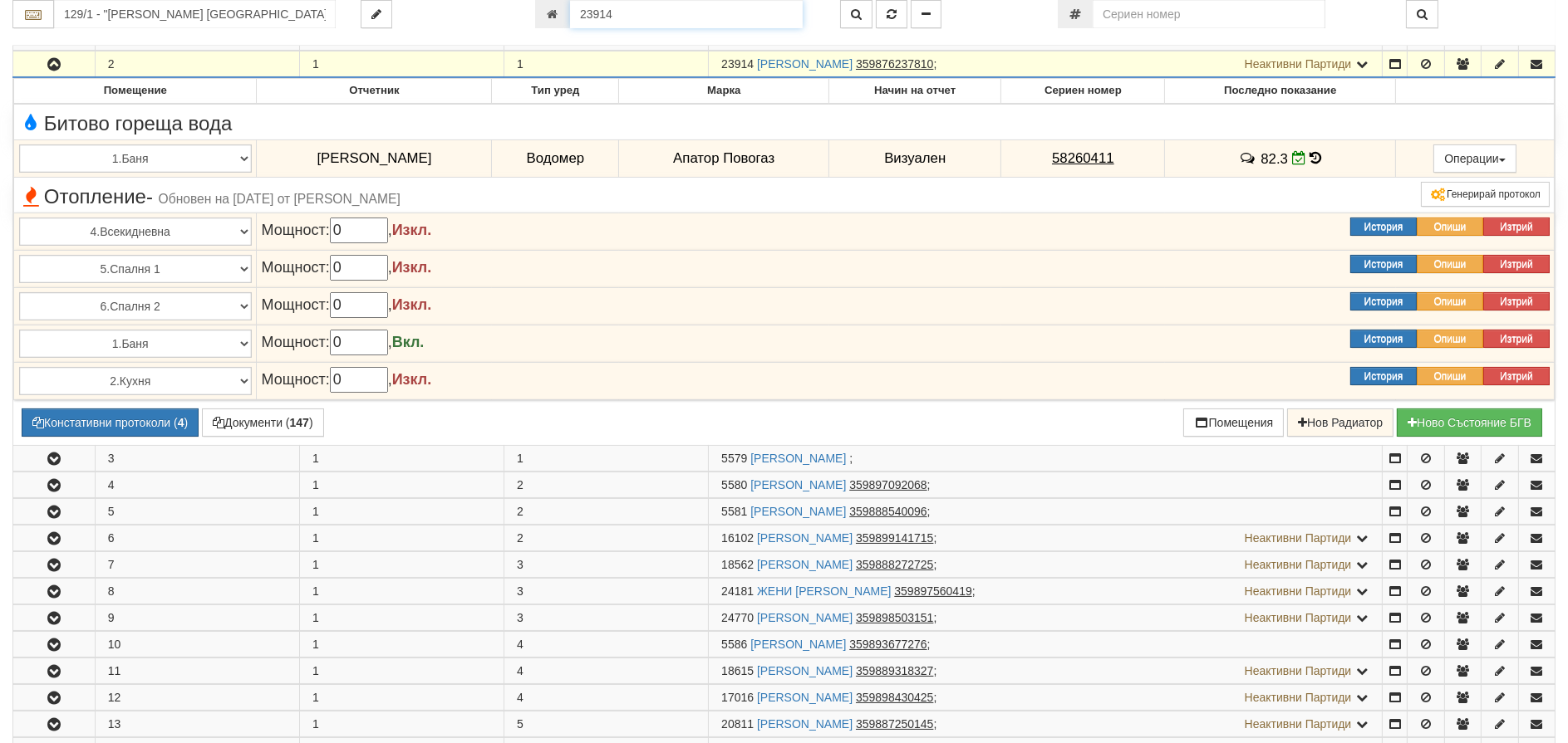
drag, startPoint x: 651, startPoint y: 8, endPoint x: 440, endPoint y: 11, distance: 211.0
click at [445, 11] on div "129/1 - "[PERSON_NAME] [GEOGRAPHIC_DATA] " ЕАД 23914" at bounding box center [784, 14] width 1568 height 28
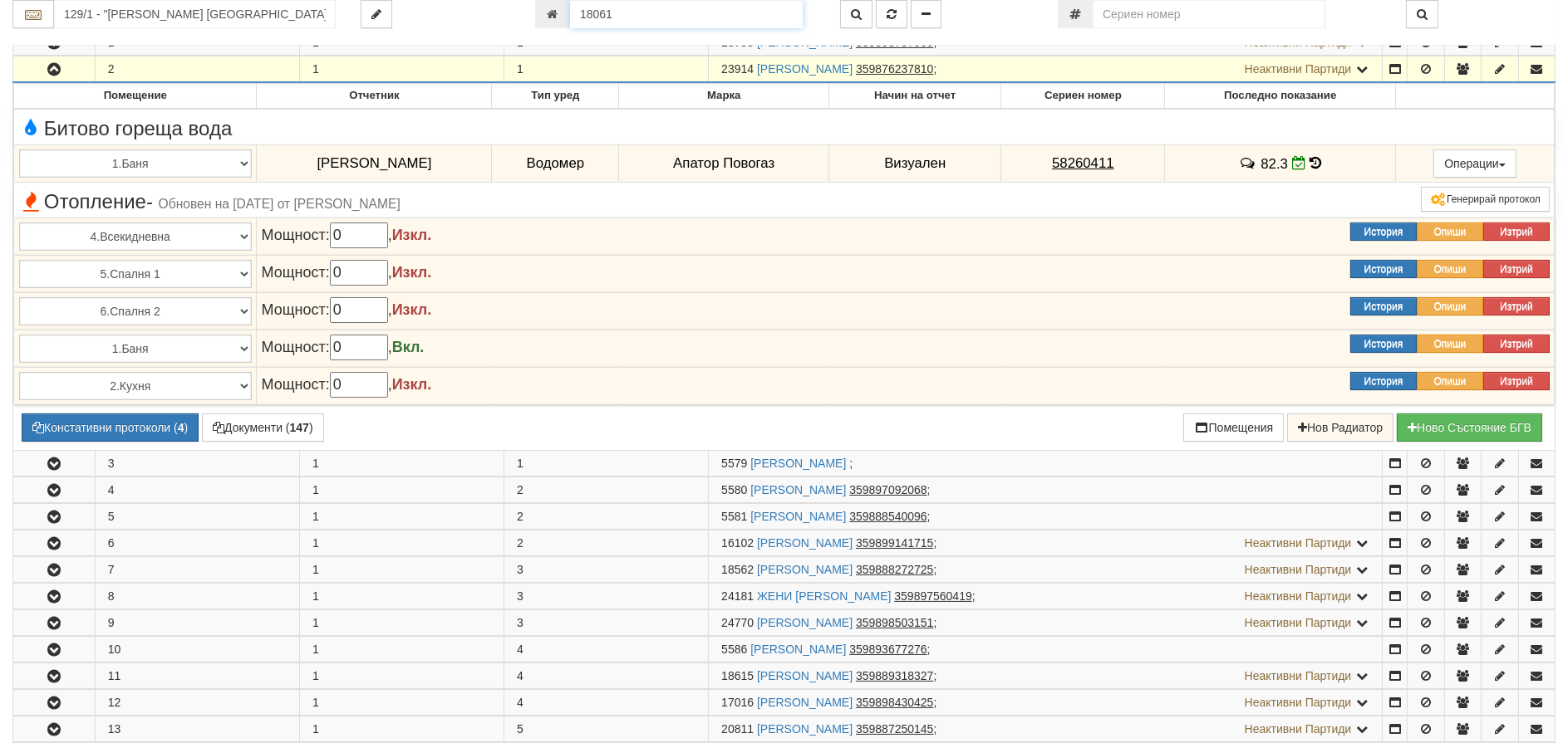
type input "18061"
type input "127/1 - "[PERSON_NAME] [GEOGRAPHIC_DATA] " ЕАД"
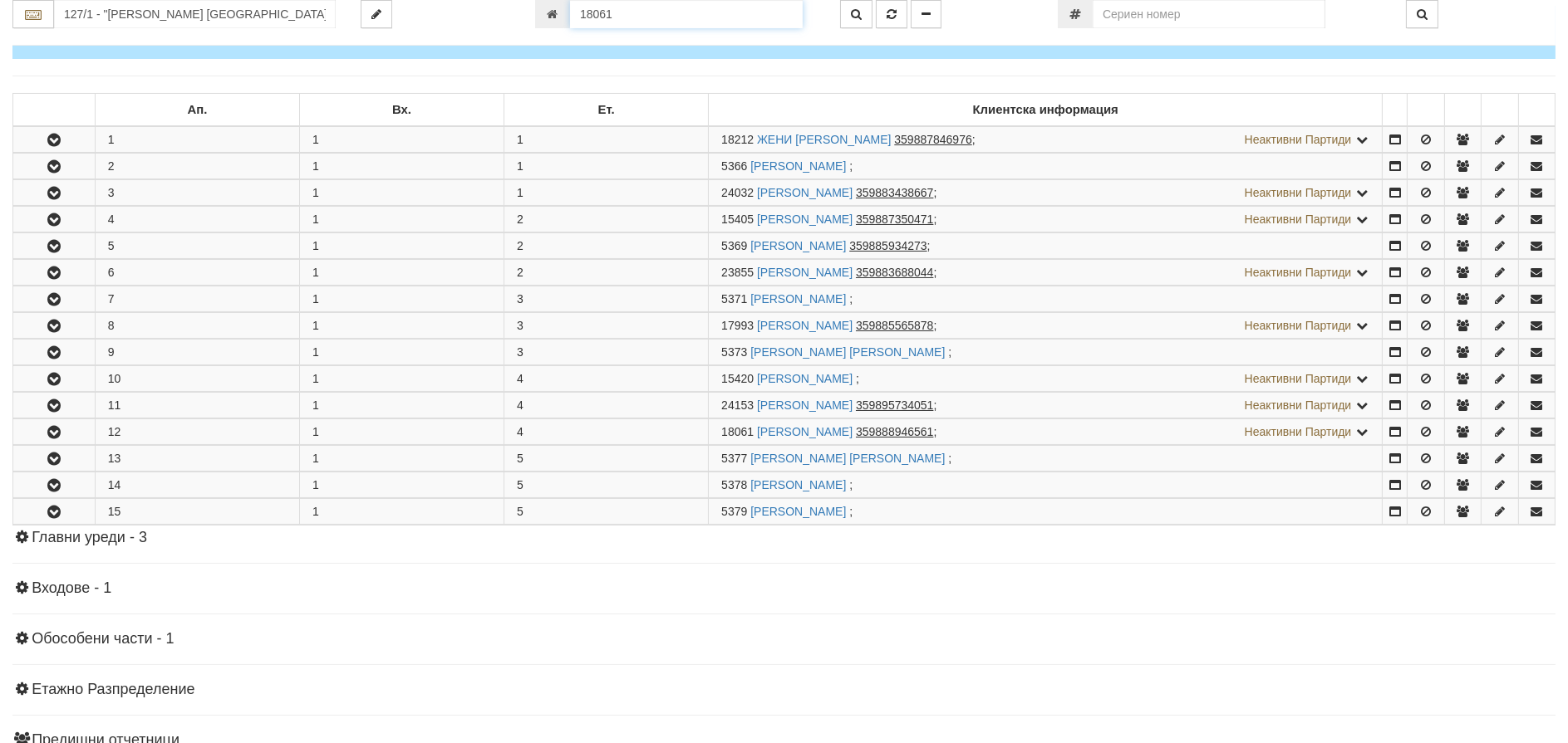
scroll to position [428, 0]
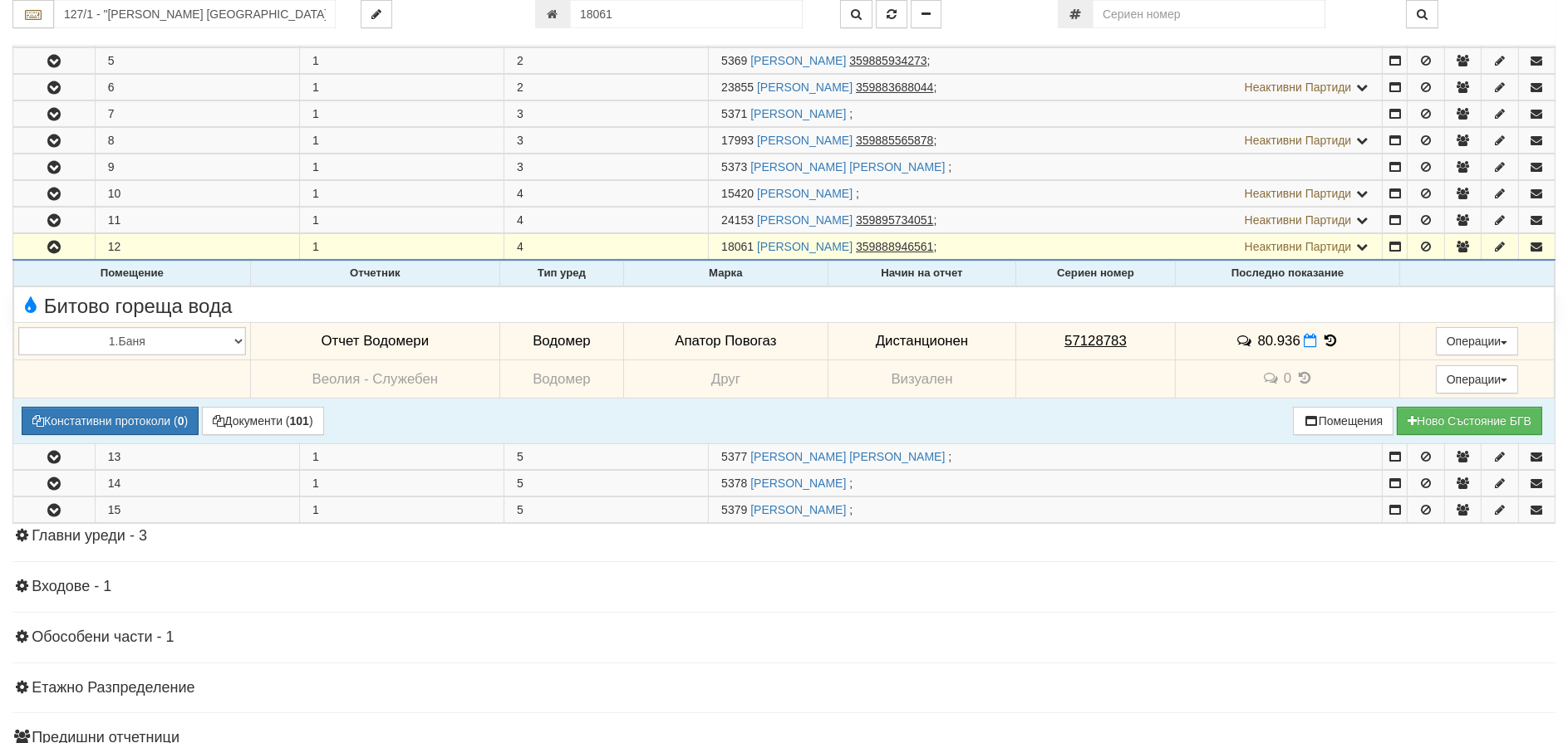
click at [1329, 341] on icon at bounding box center [1330, 341] width 19 height 14
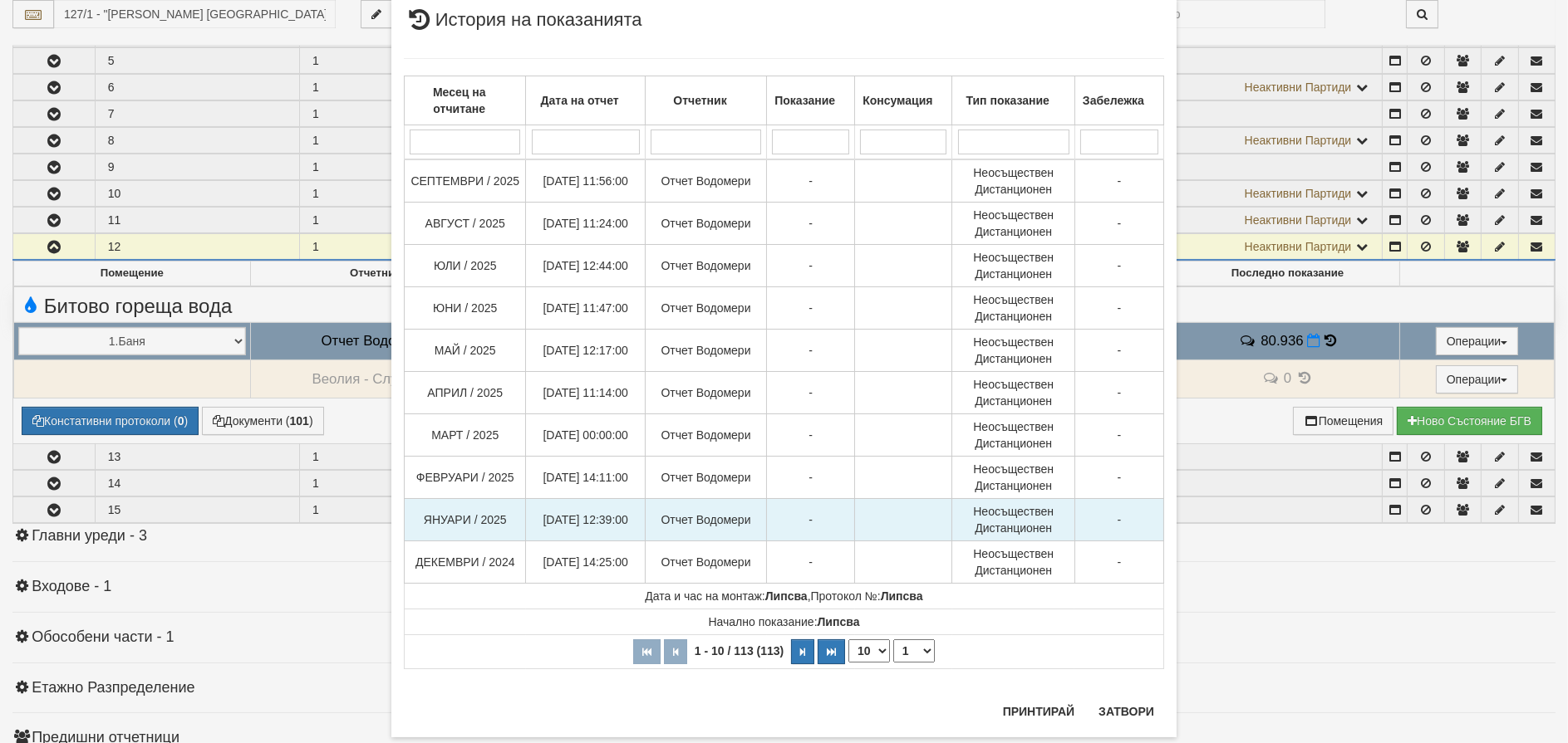
scroll to position [79, 0]
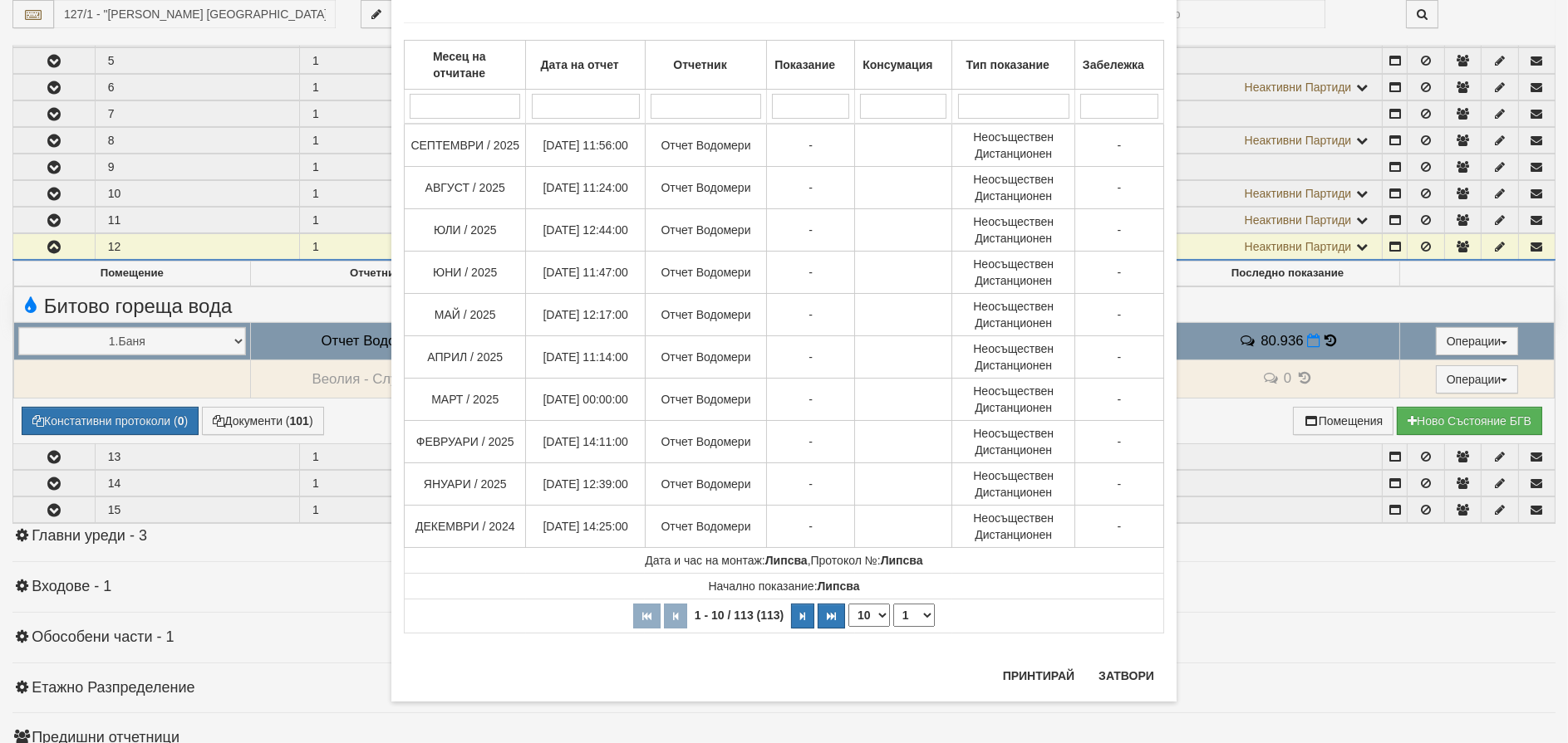
click at [852, 618] on select "10 20 30 40" at bounding box center [869, 616] width 42 height 23
select select "40"
click at [849, 627] on select "10 20 30 40" at bounding box center [869, 616] width 42 height 23
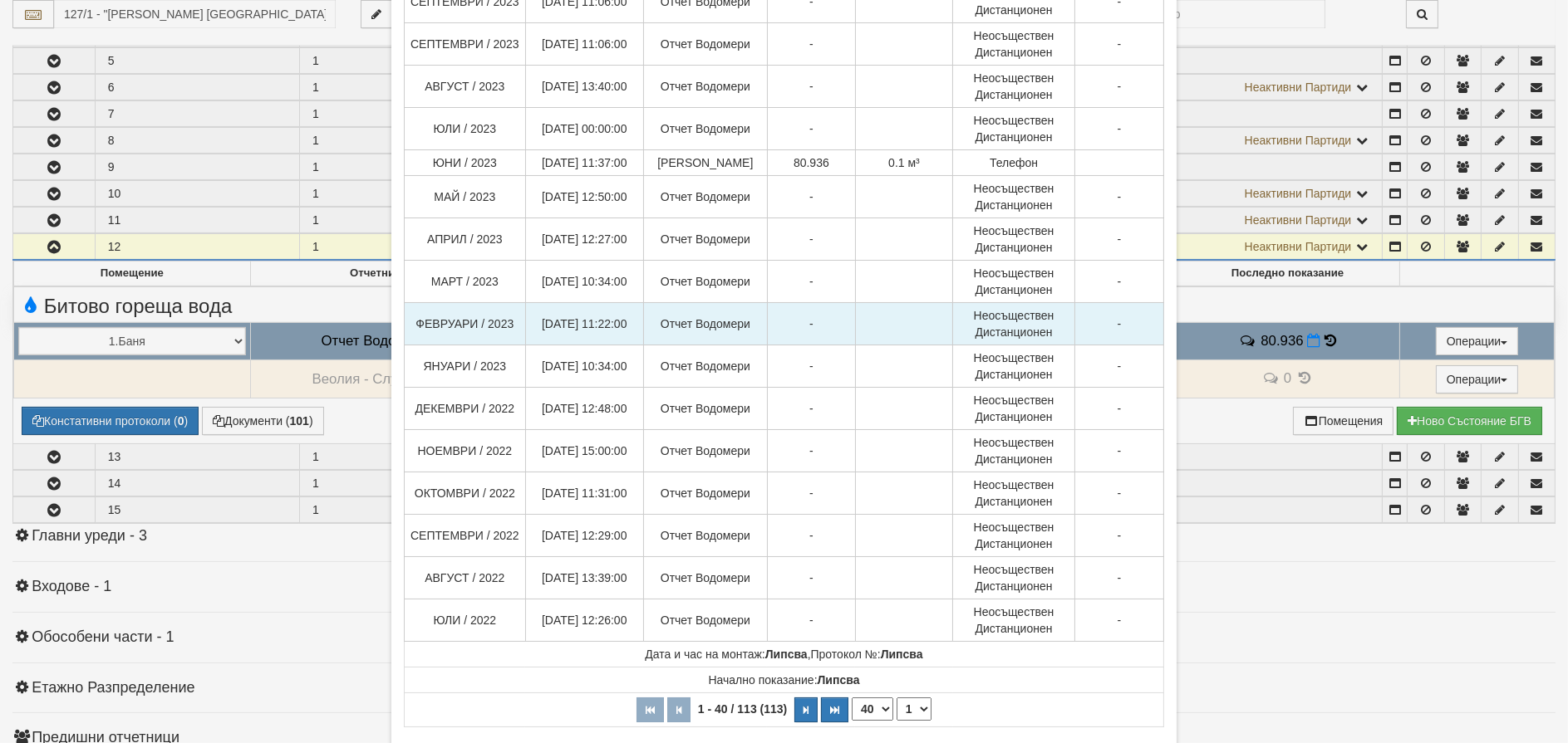
scroll to position [1242, 0]
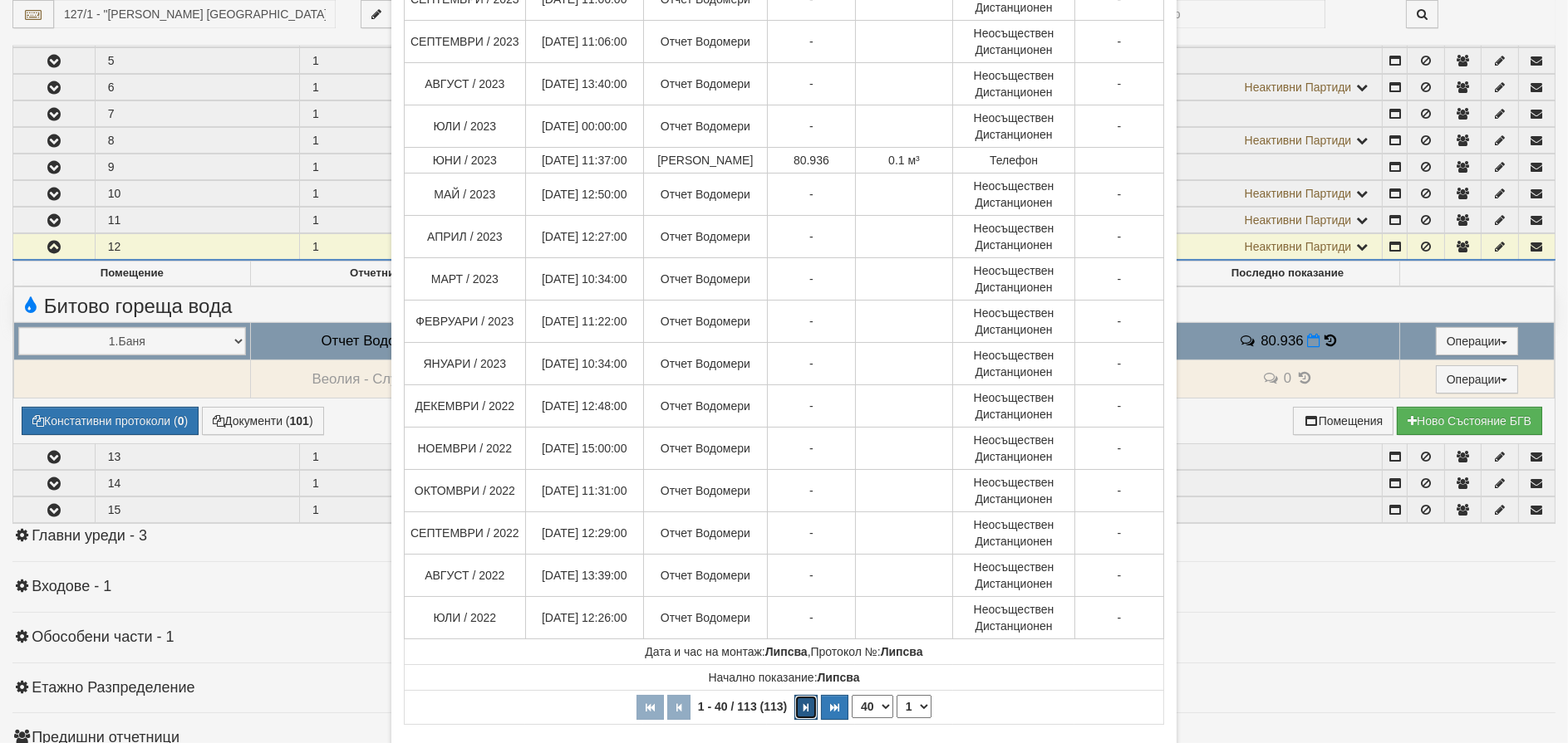
click at [803, 707] on icon "button" at bounding box center [806, 708] width 5 height 9
select select "2"
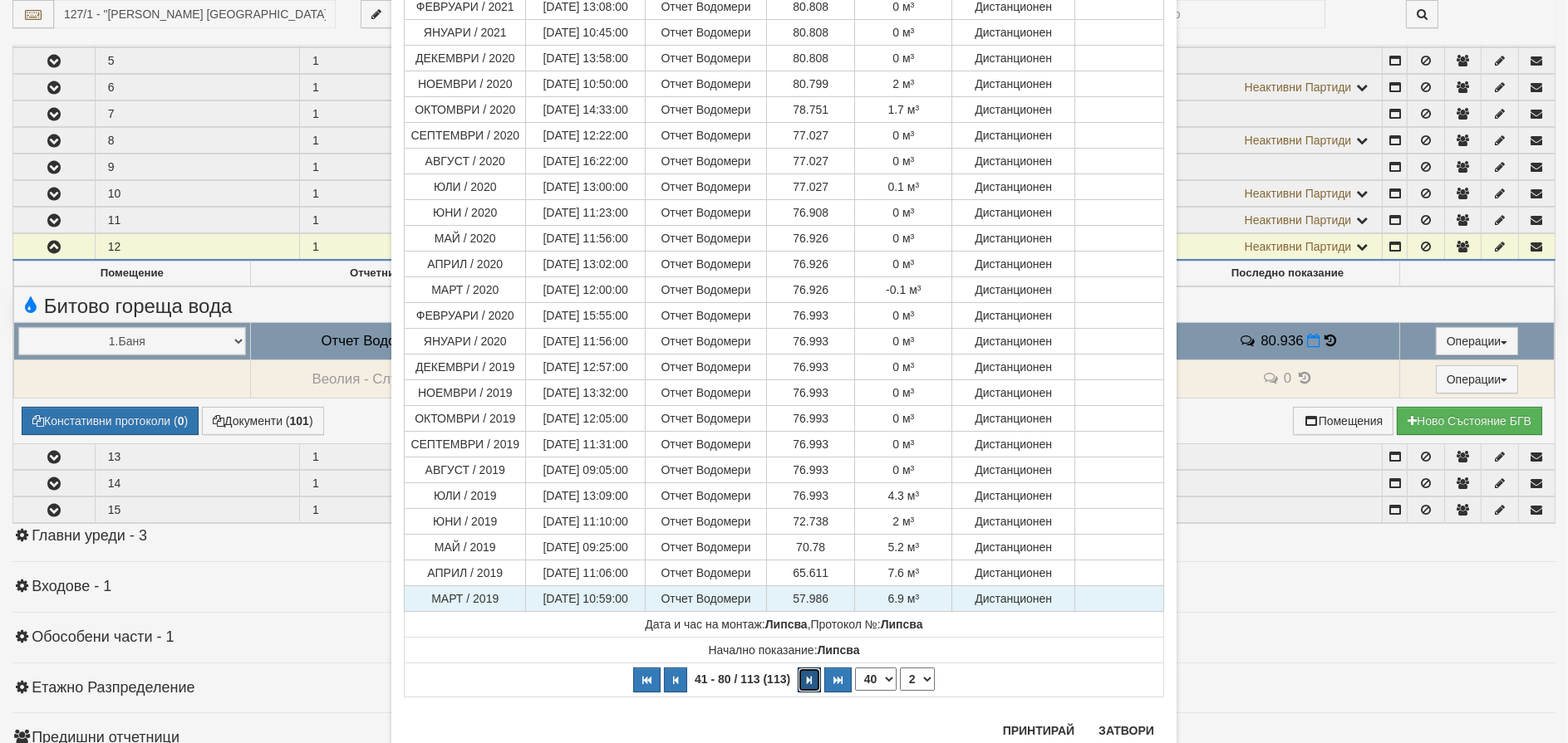
scroll to position [891, 0]
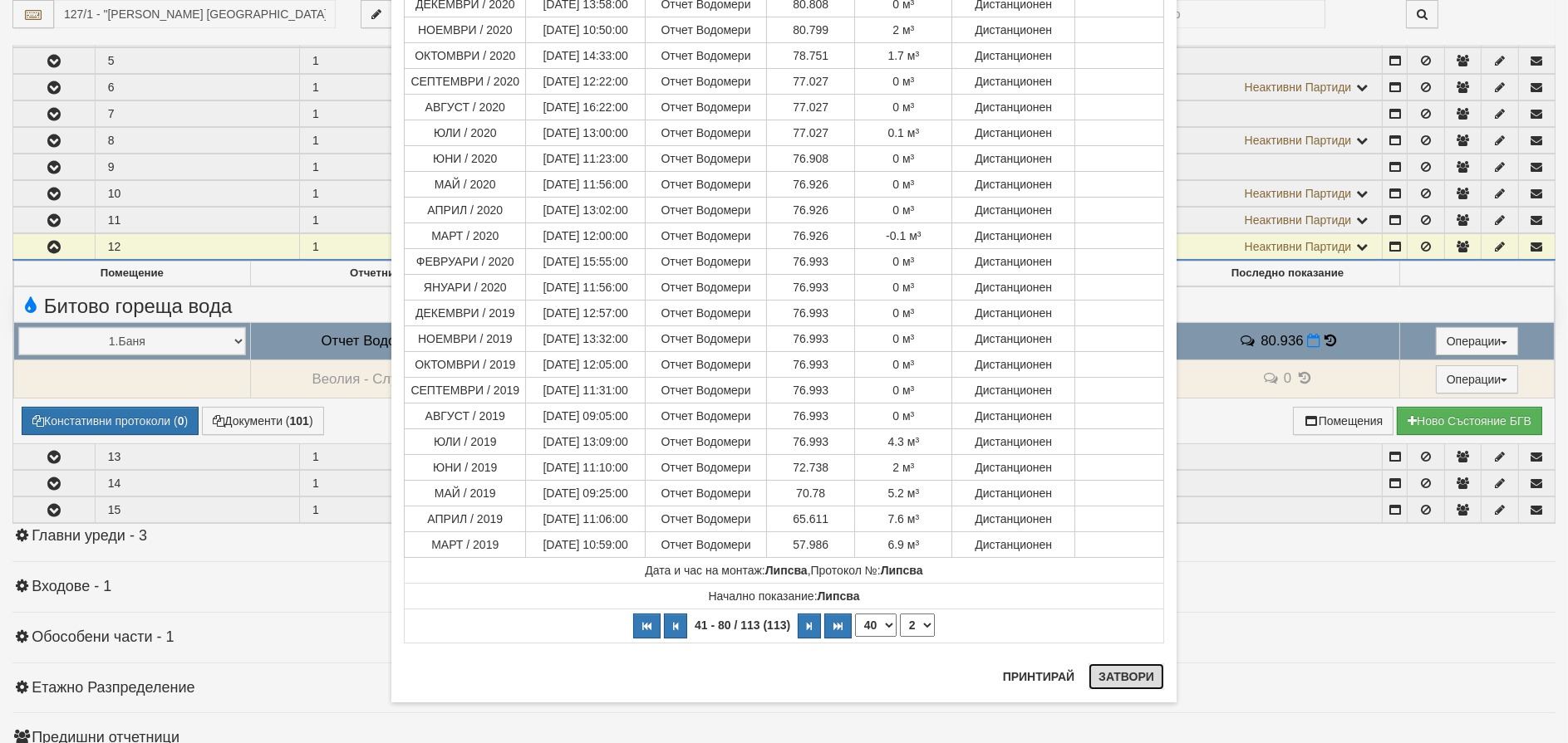
click at [1097, 667] on button "Затвори" at bounding box center [1127, 677] width 76 height 27
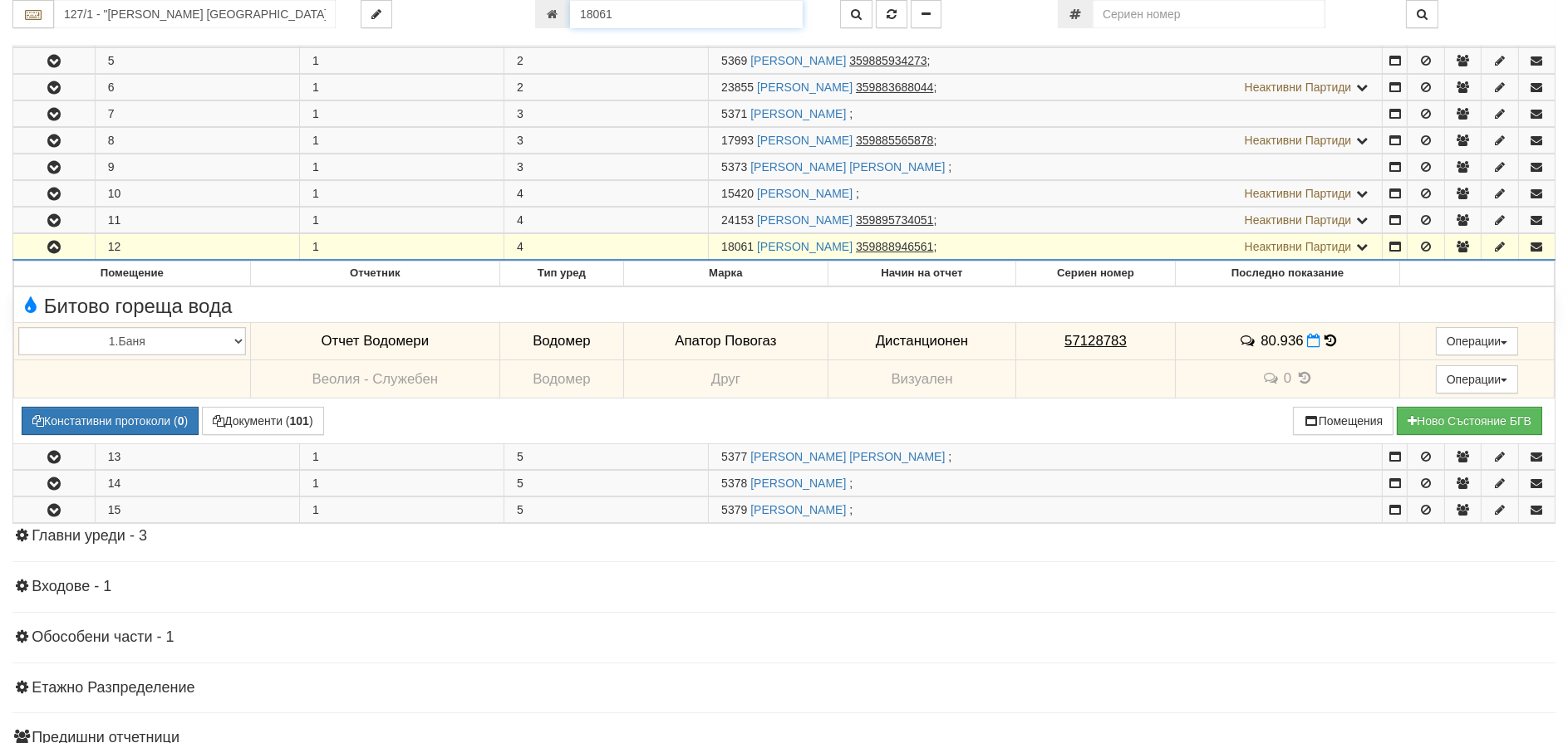
click at [620, 15] on input "18061" at bounding box center [686, 14] width 232 height 28
type input "19099"
type input "126/3,4 - "[PERSON_NAME] [GEOGRAPHIC_DATA] " ЕАД"
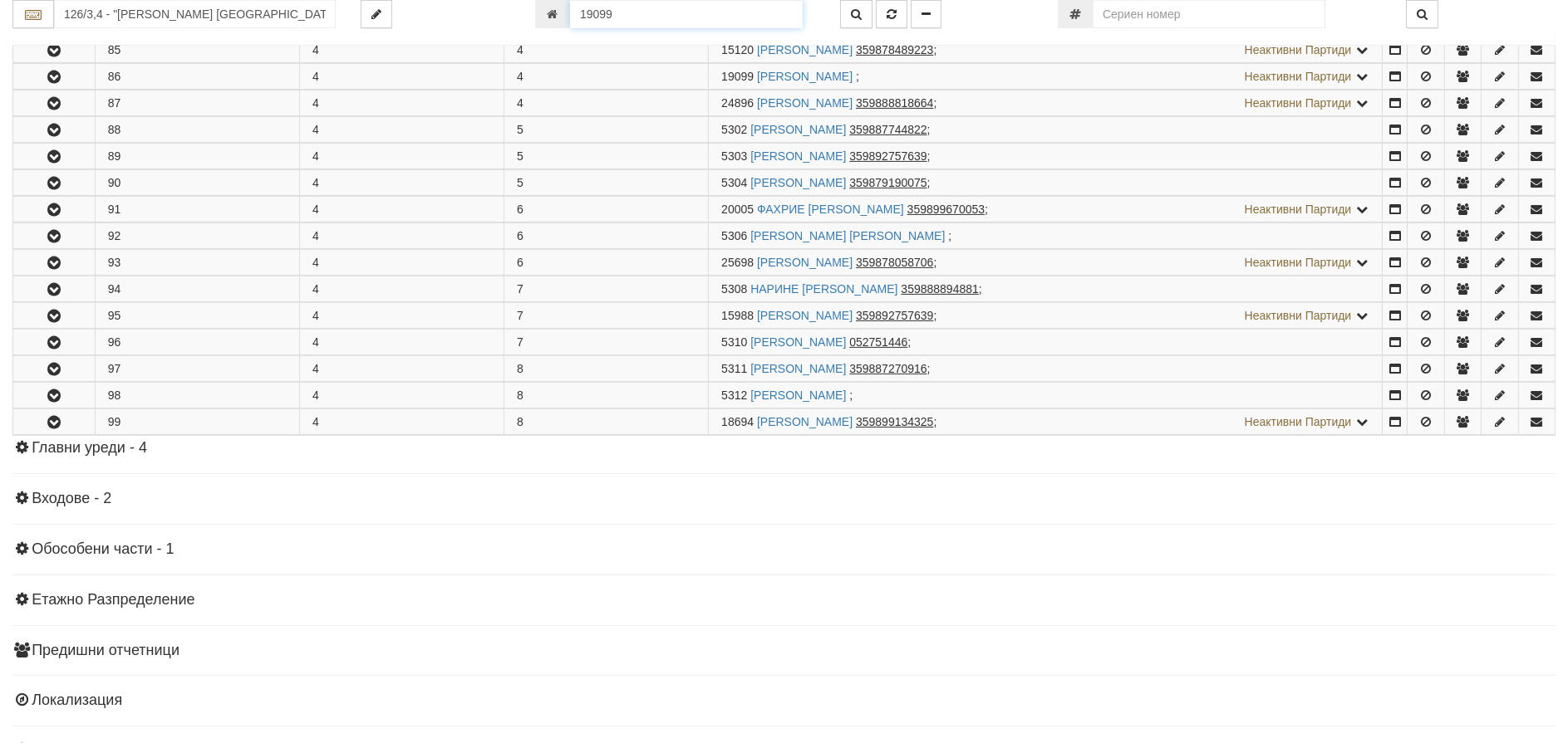
scroll to position [1231, 0]
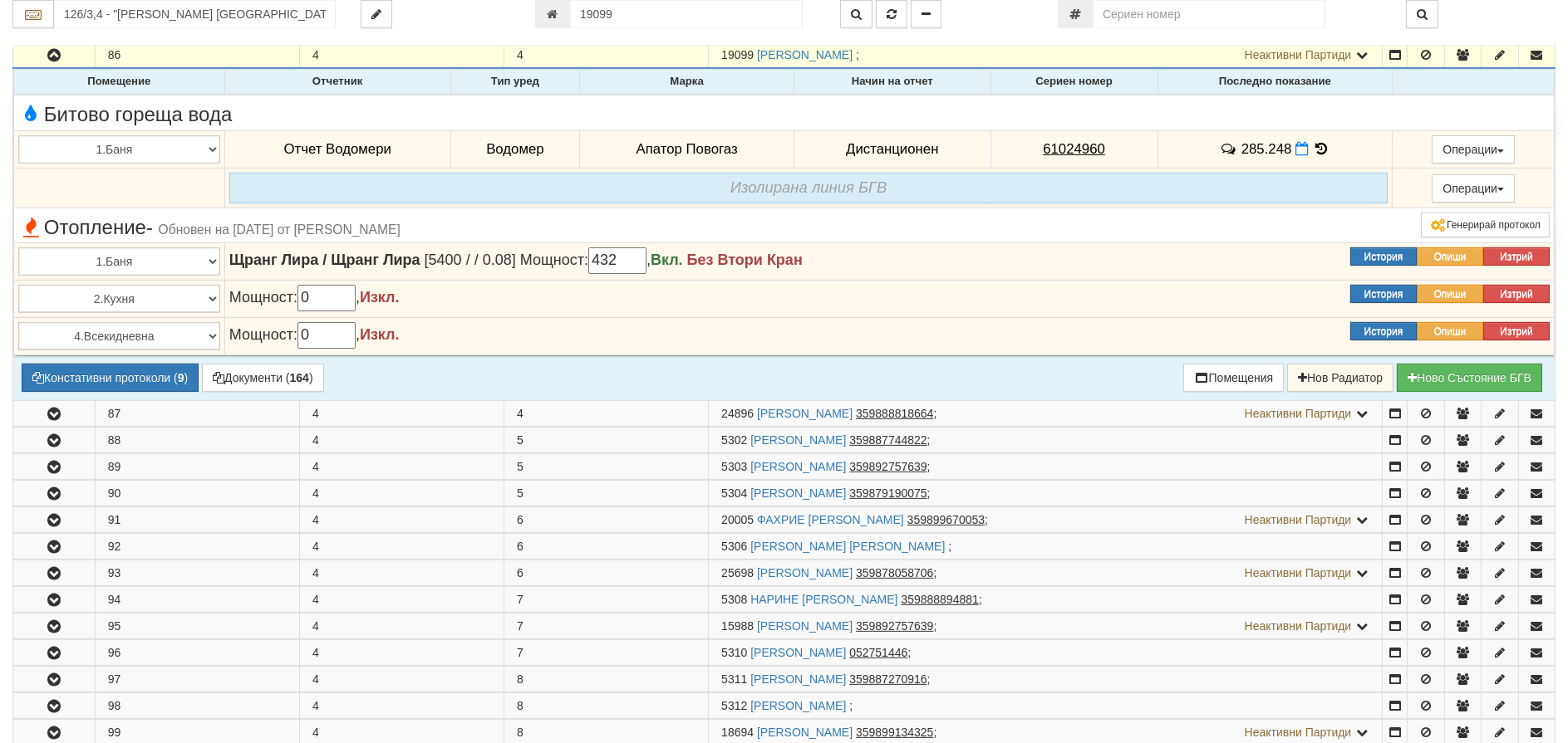
click at [1315, 145] on icon at bounding box center [1322, 149] width 19 height 14
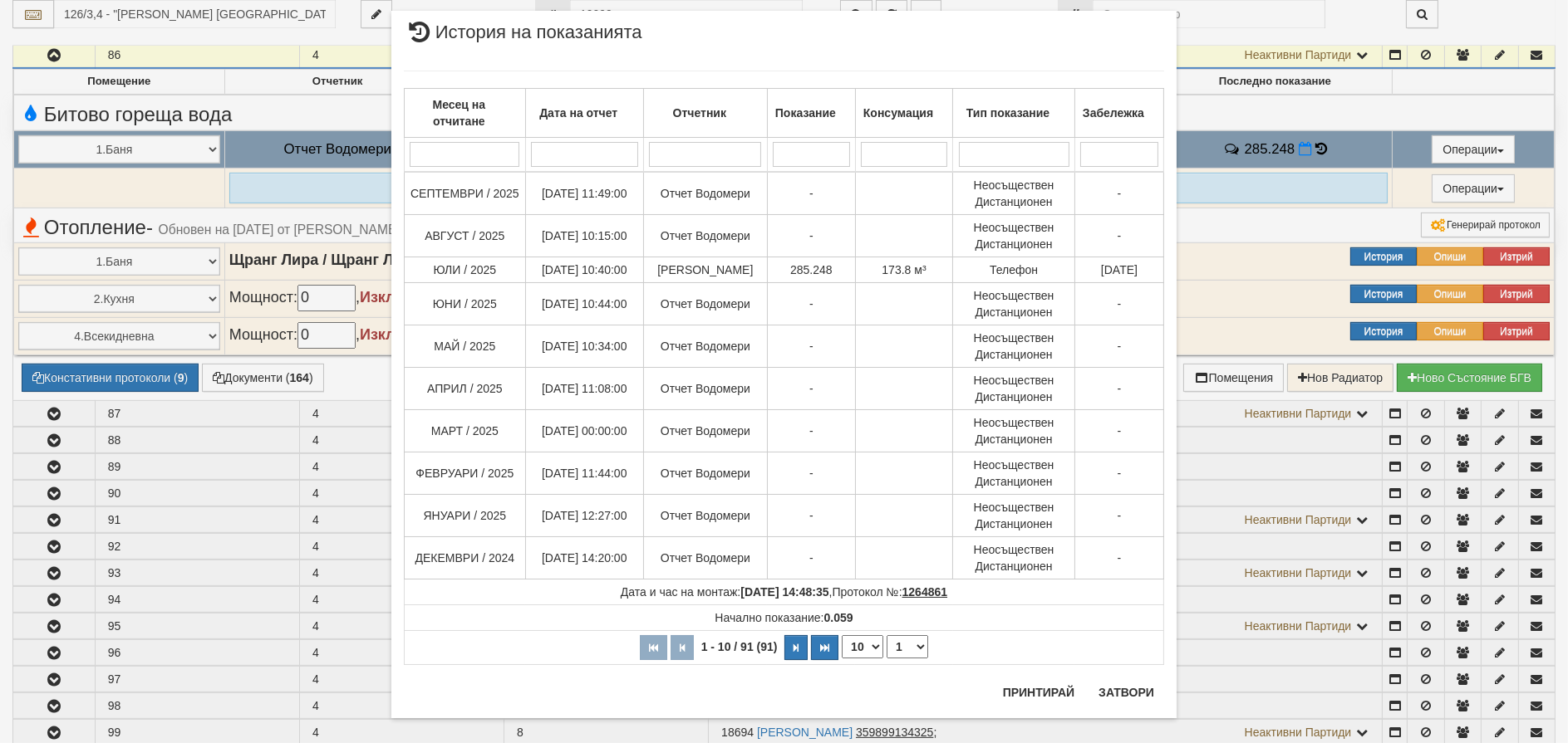
scroll to position [48, 0]
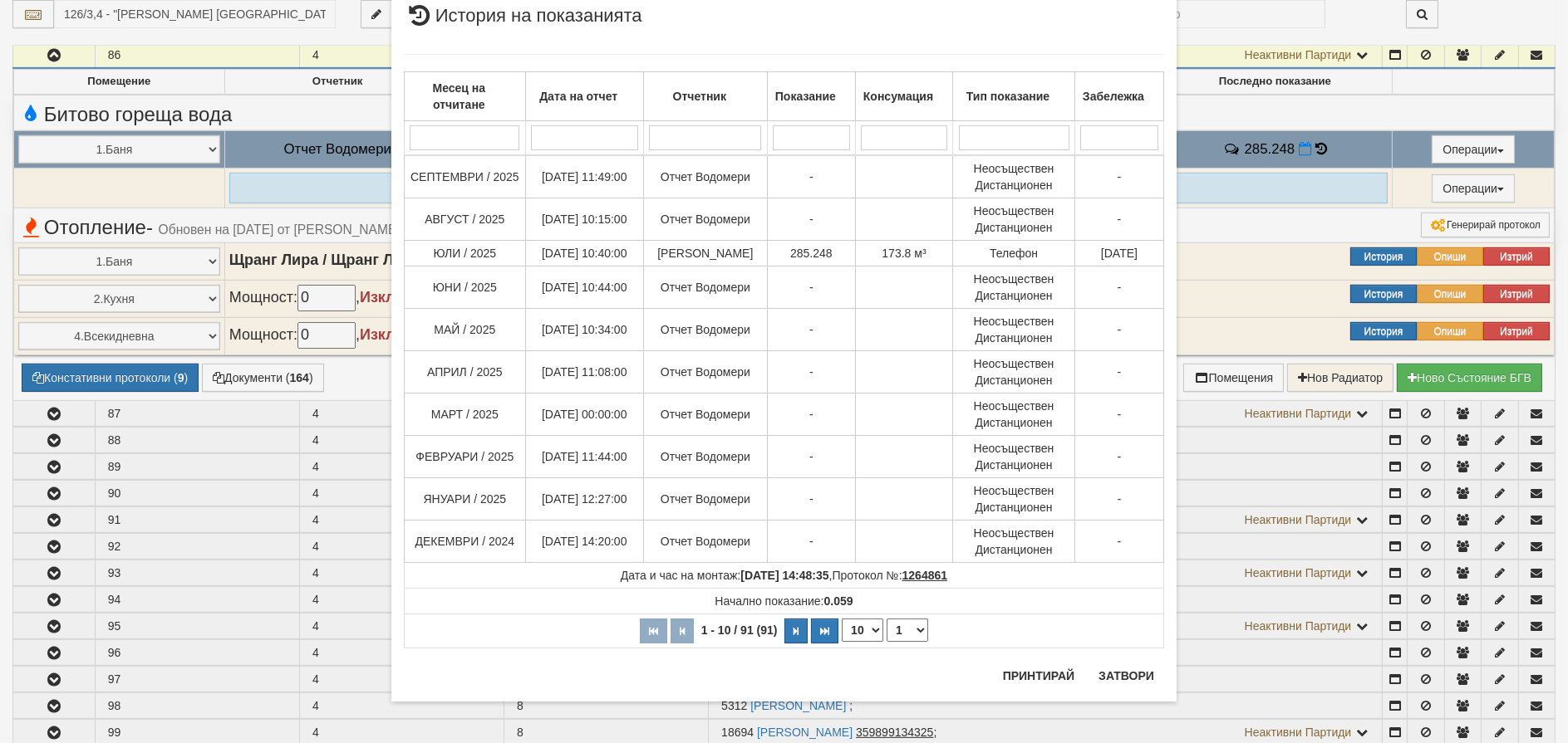
click at [857, 627] on select "10 20 30 40" at bounding box center [862, 630] width 42 height 23
select select "40"
click at [841, 642] on select "10 20 30 40" at bounding box center [862, 630] width 42 height 23
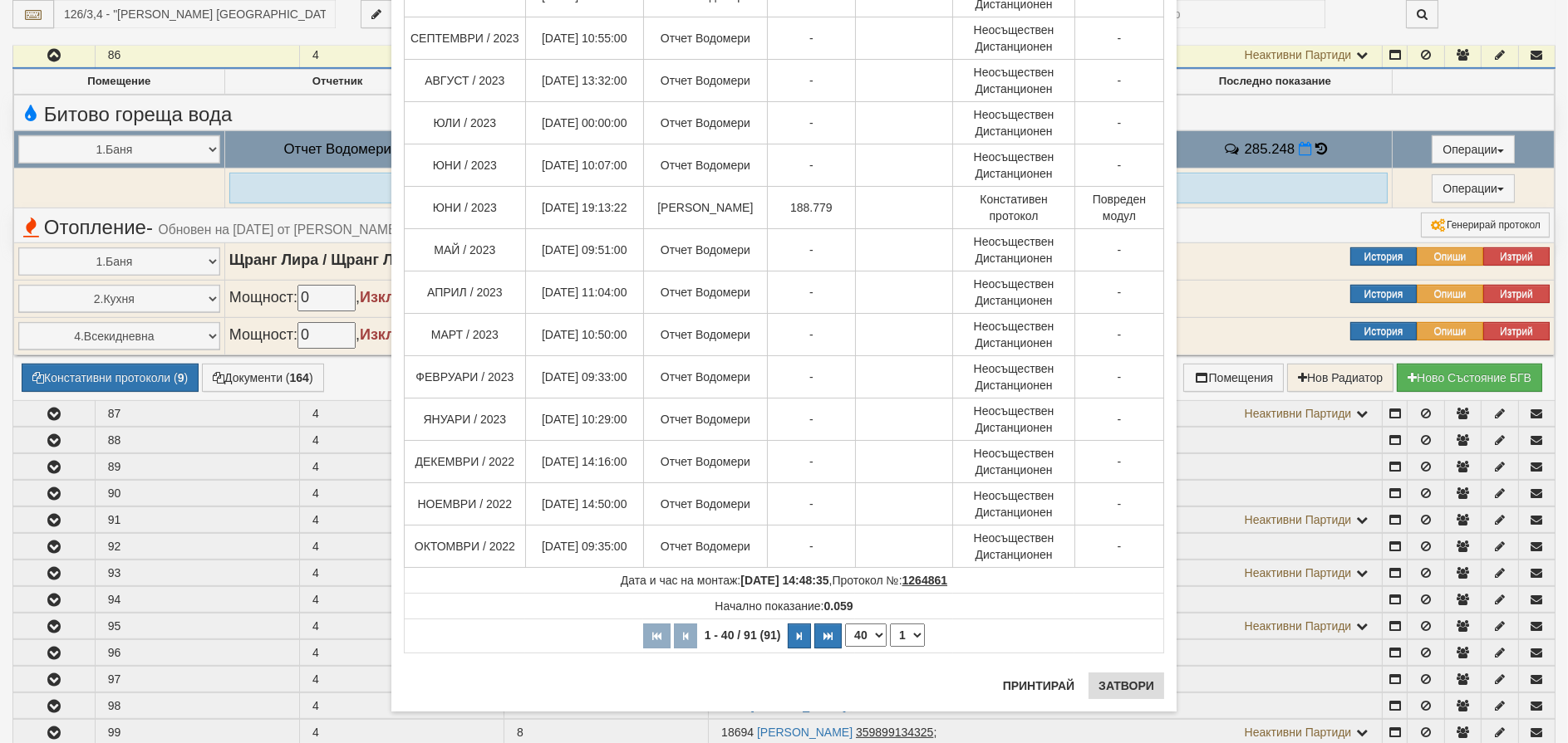
scroll to position [1323, 0]
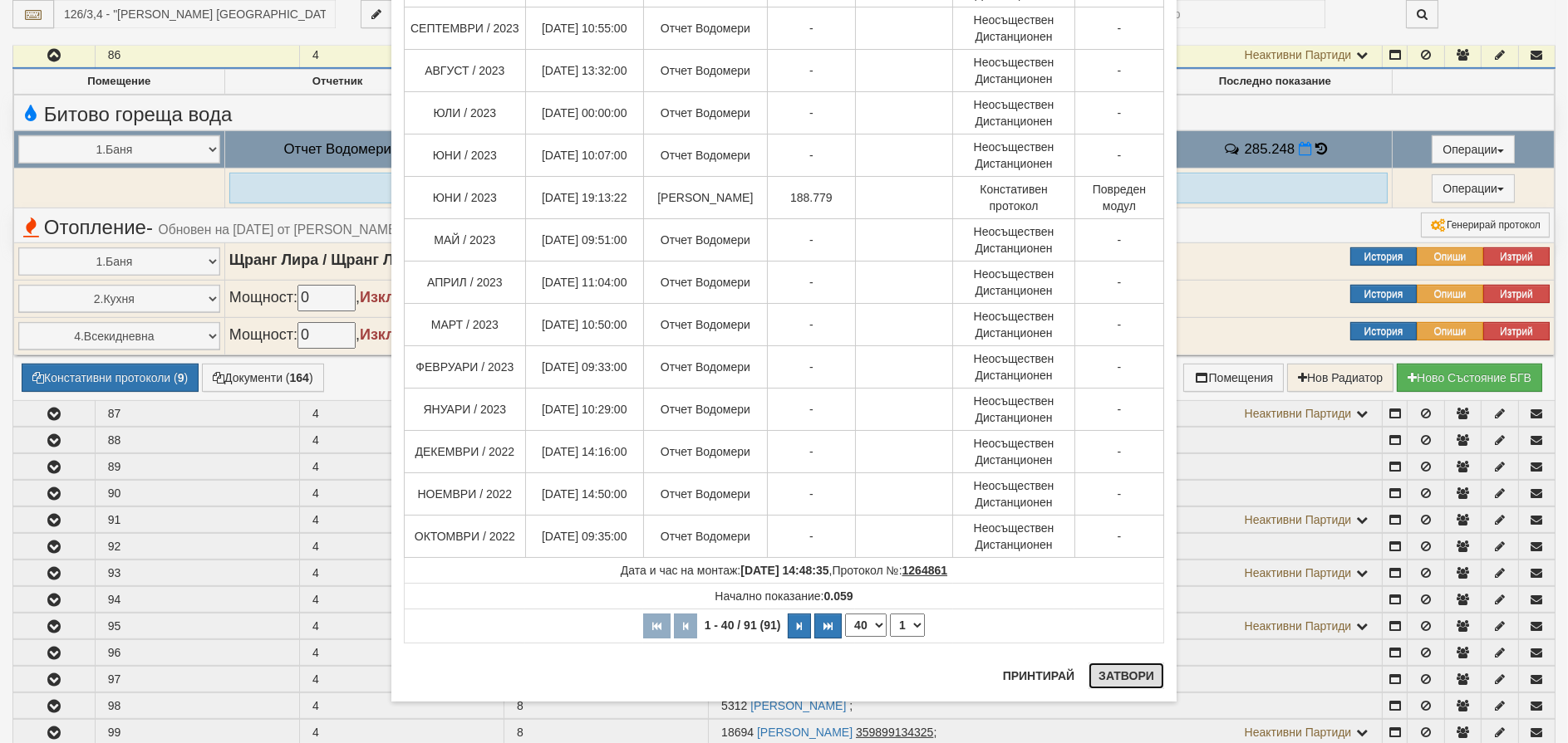
drag, startPoint x: 1115, startPoint y: 686, endPoint x: 1108, endPoint y: 676, distance: 12.2
click at [1115, 686] on button "Затвори" at bounding box center [1127, 676] width 76 height 27
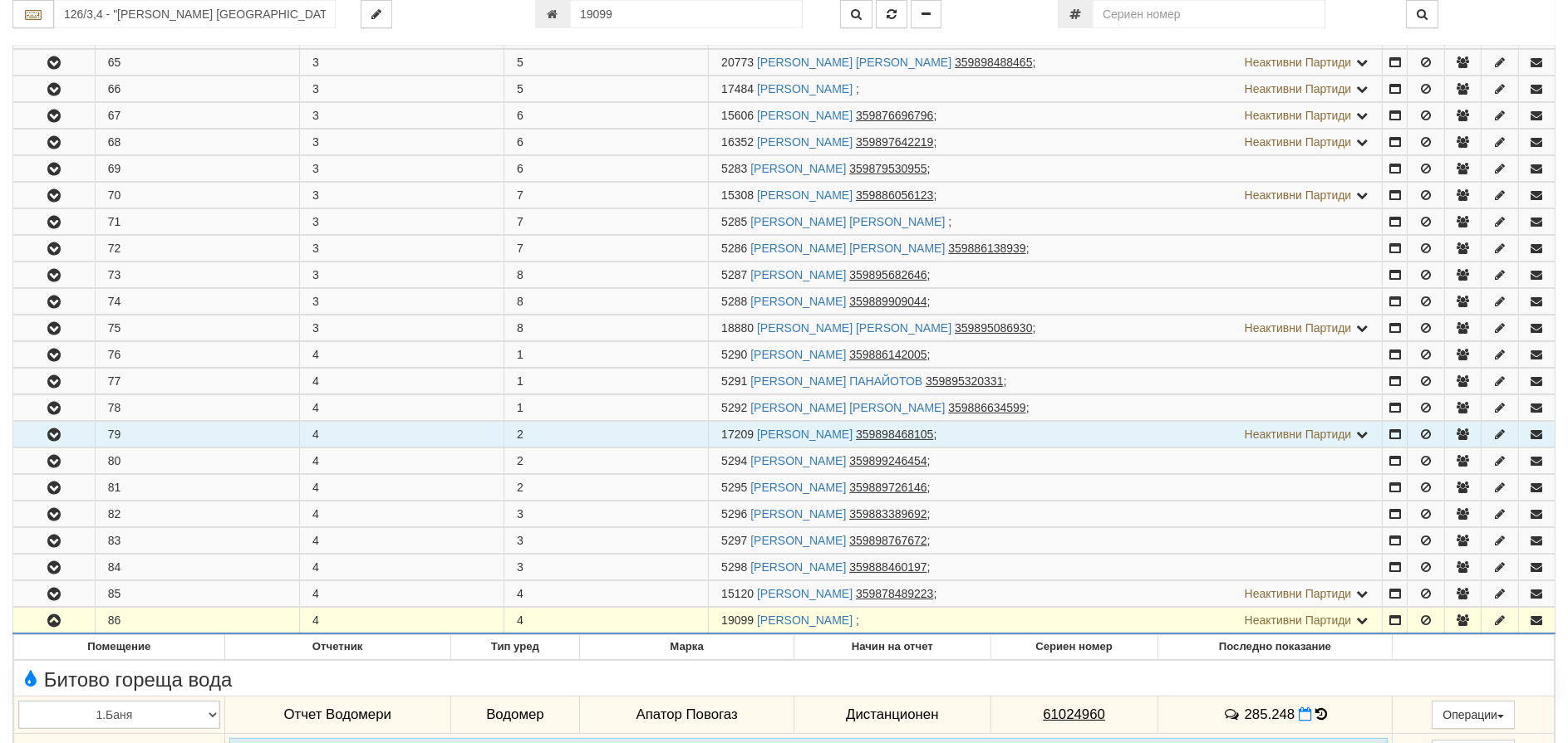
scroll to position [400, 0]
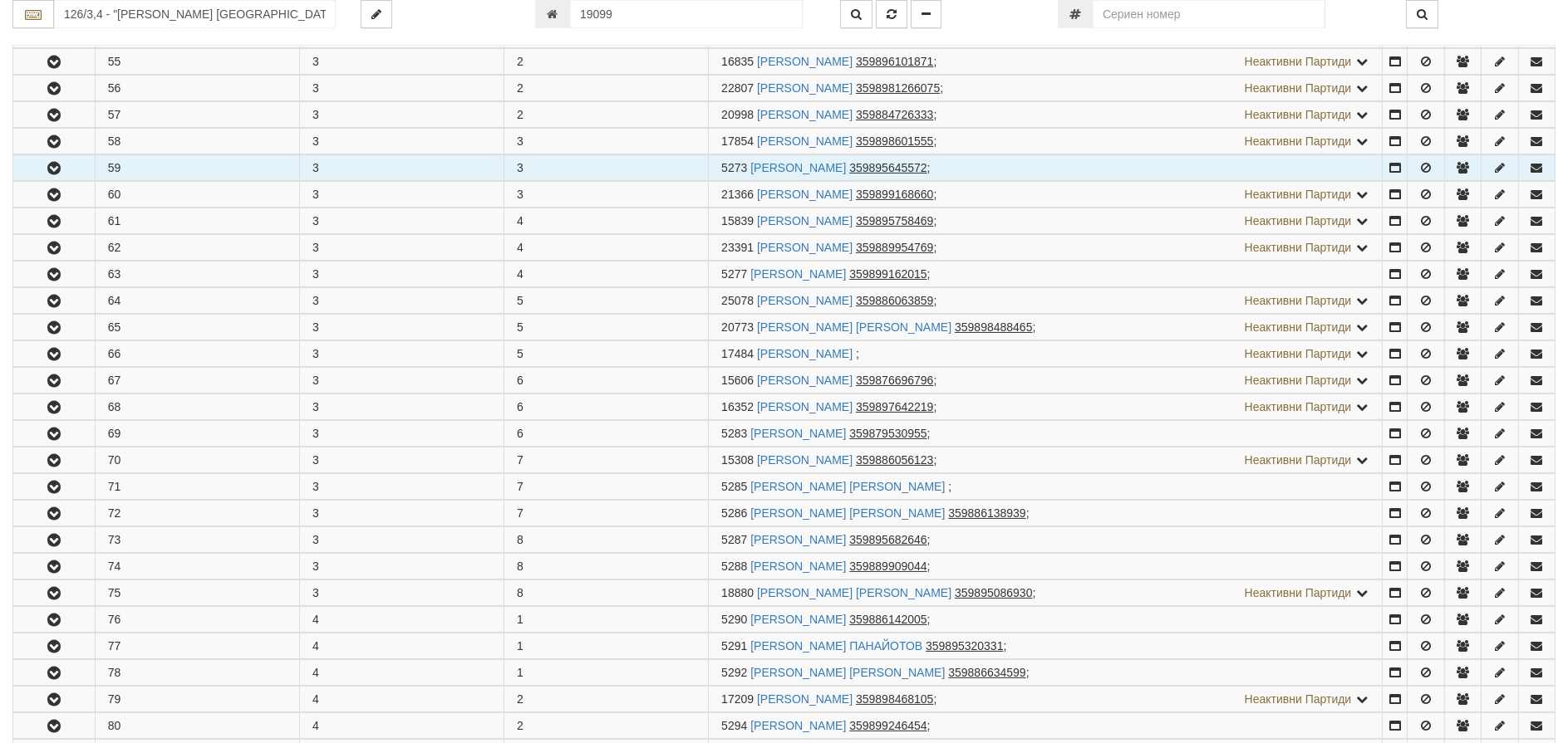
click at [50, 163] on icon "button" at bounding box center [54, 168] width 20 height 11
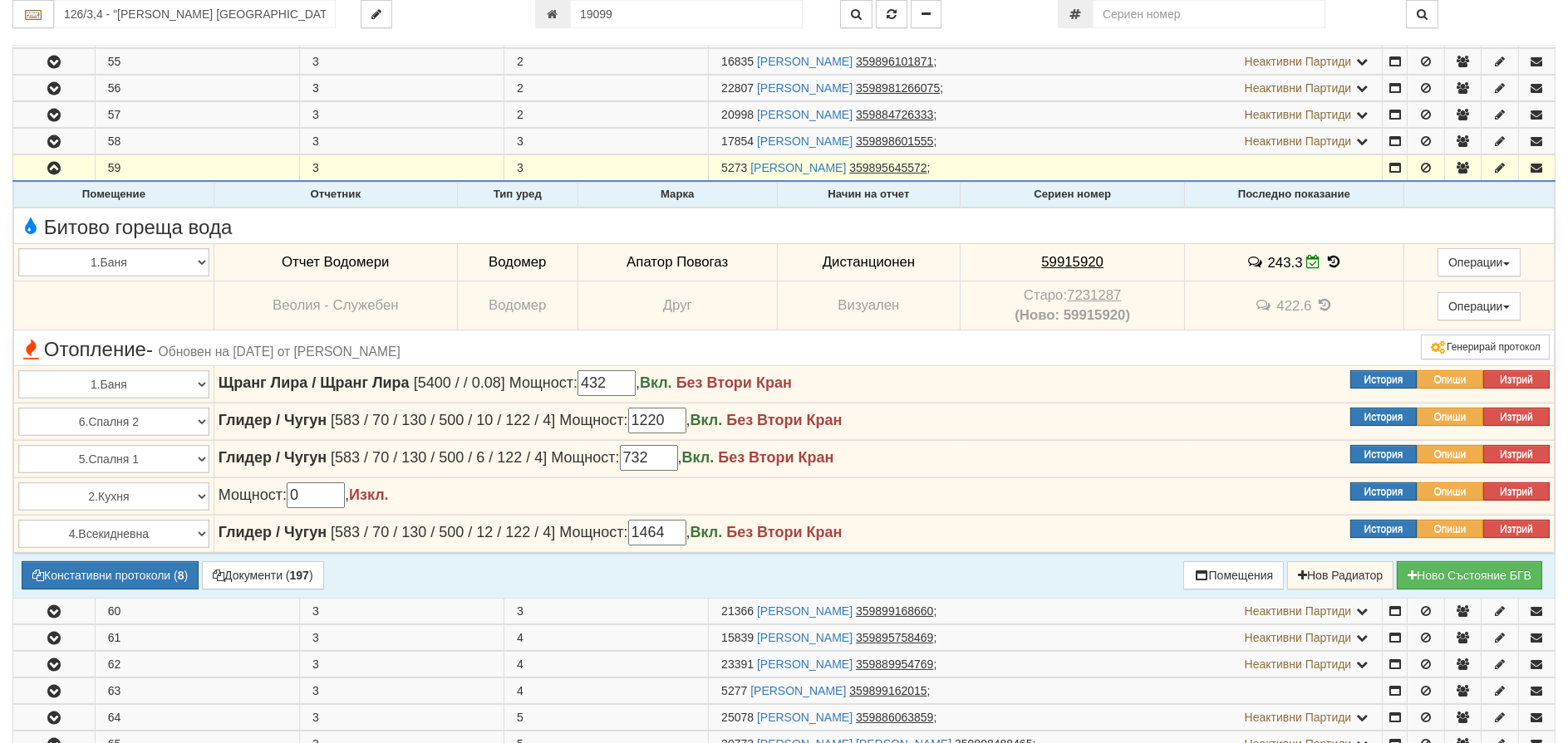
click at [1335, 261] on icon at bounding box center [1334, 262] width 19 height 14
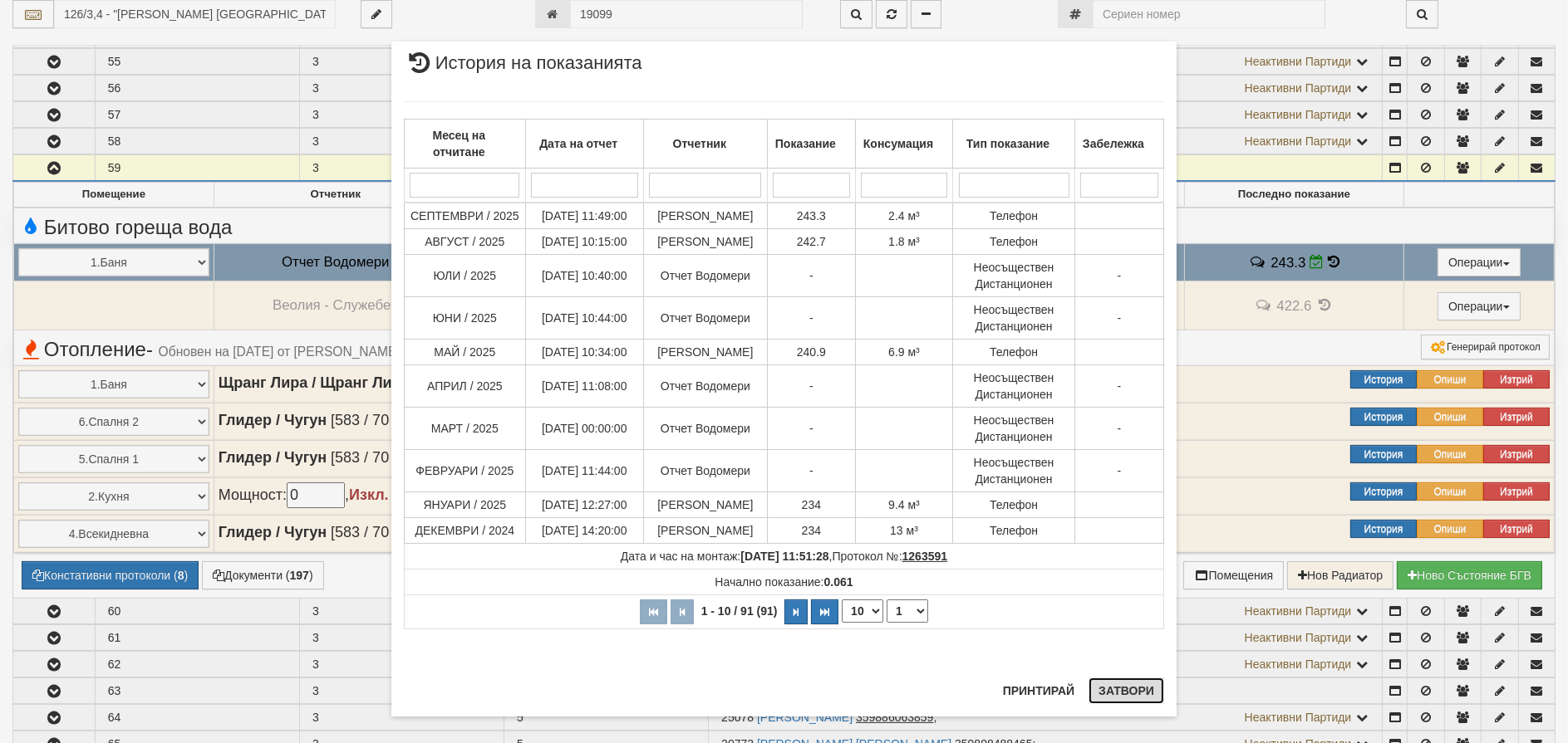
click at [1105, 687] on button "Затвори" at bounding box center [1127, 691] width 76 height 27
